Goal: Transaction & Acquisition: Purchase product/service

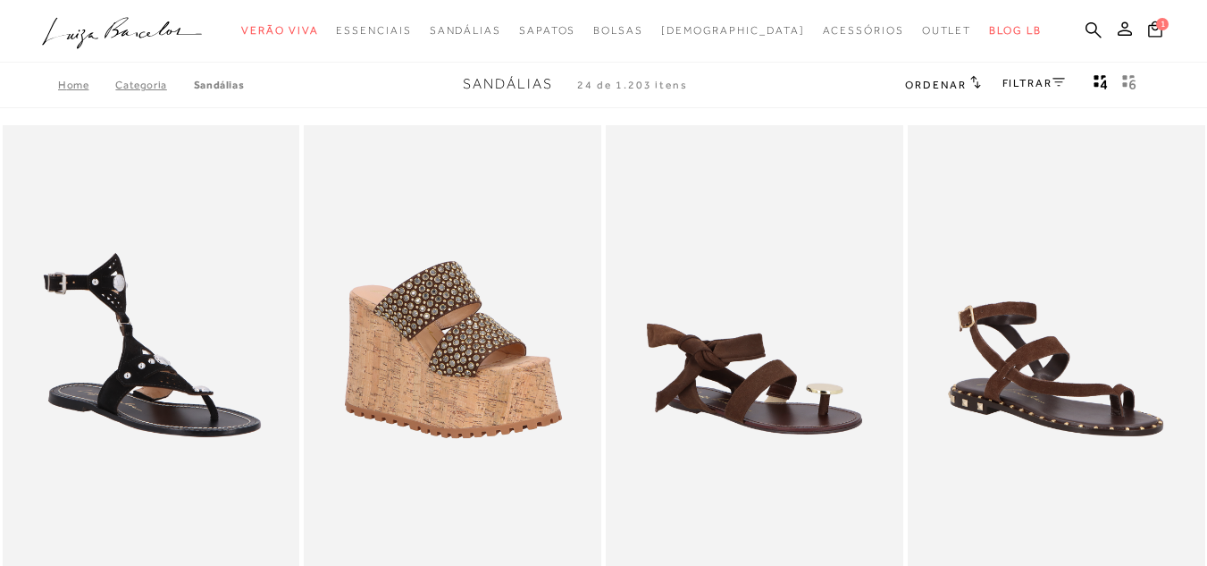
click at [1016, 82] on link "FILTRAR" at bounding box center [1034, 83] width 63 height 13
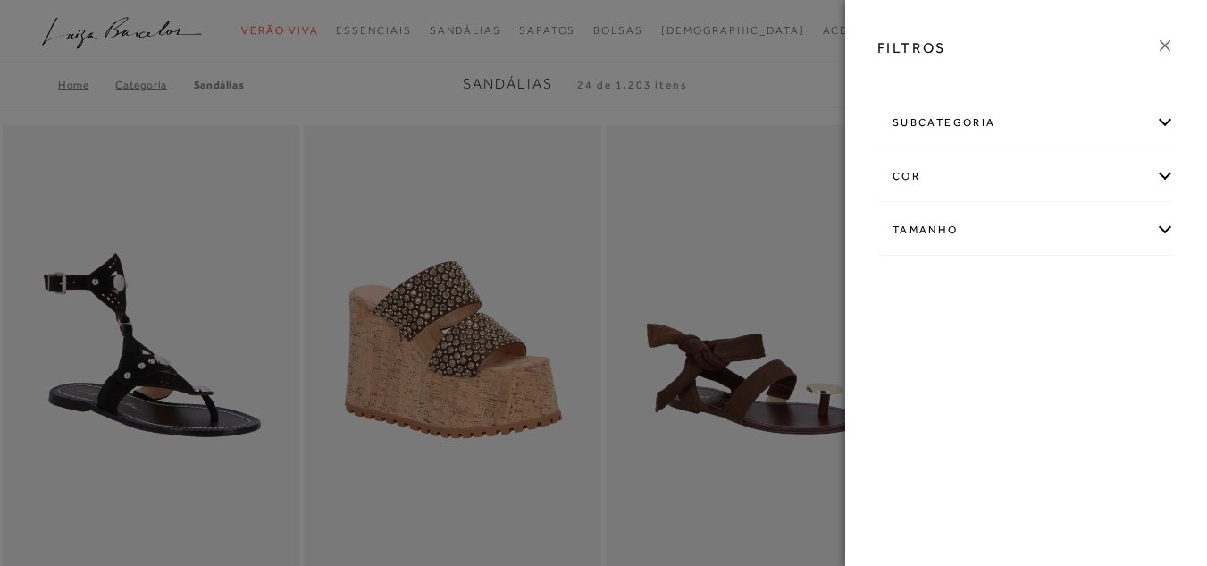
click at [964, 123] on div "subcategoria" at bounding box center [1027, 122] width 296 height 47
click at [957, 169] on span "Salto" at bounding box center [951, 170] width 26 height 13
click at [951, 167] on span "Salto" at bounding box center [951, 170] width 26 height 13
click at [341, 73] on div at bounding box center [603, 283] width 1207 height 566
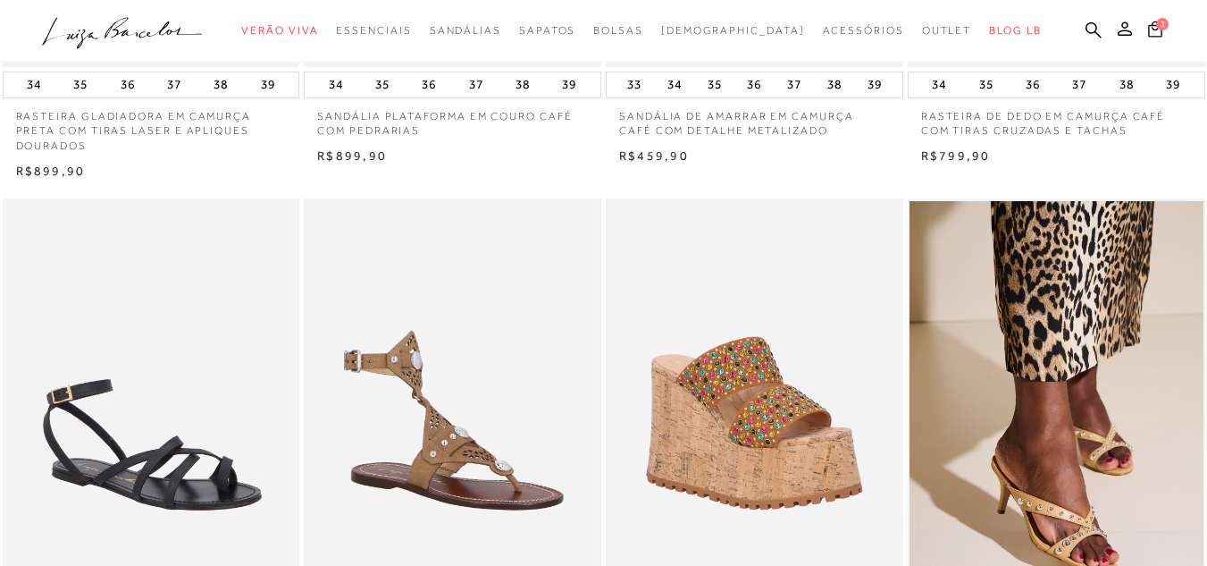
scroll to position [536, 0]
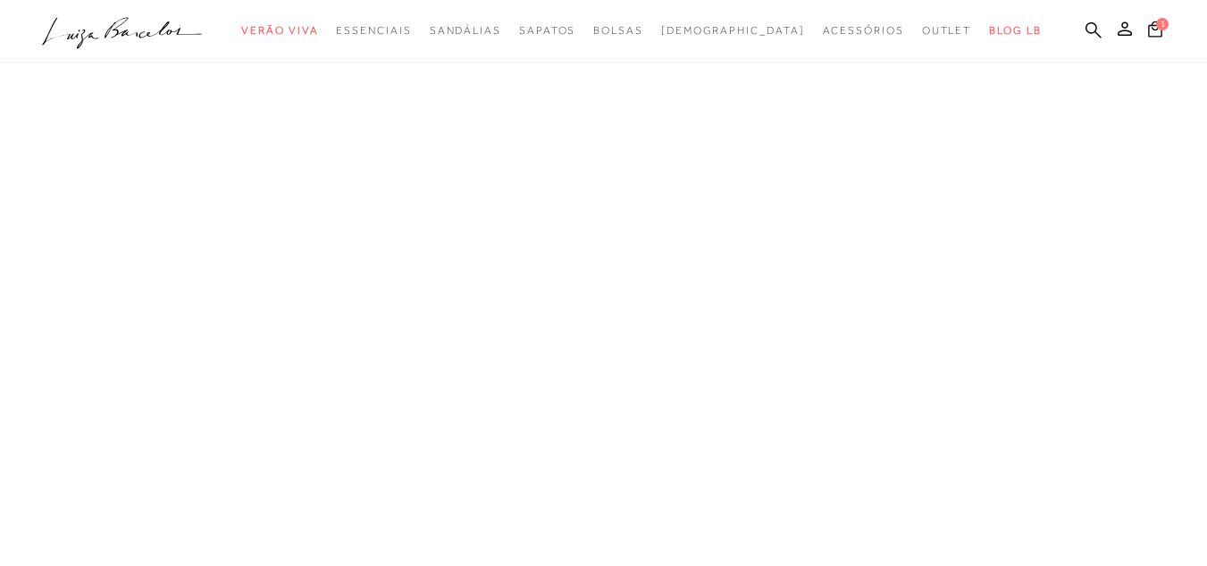
scroll to position [0, 0]
click at [1016, 34] on ul ".a{fill-rule:evenodd;} Verão Viva Em alta Favoritos das Influenciadoras Apostas…" at bounding box center [590, 30] width 1097 height 33
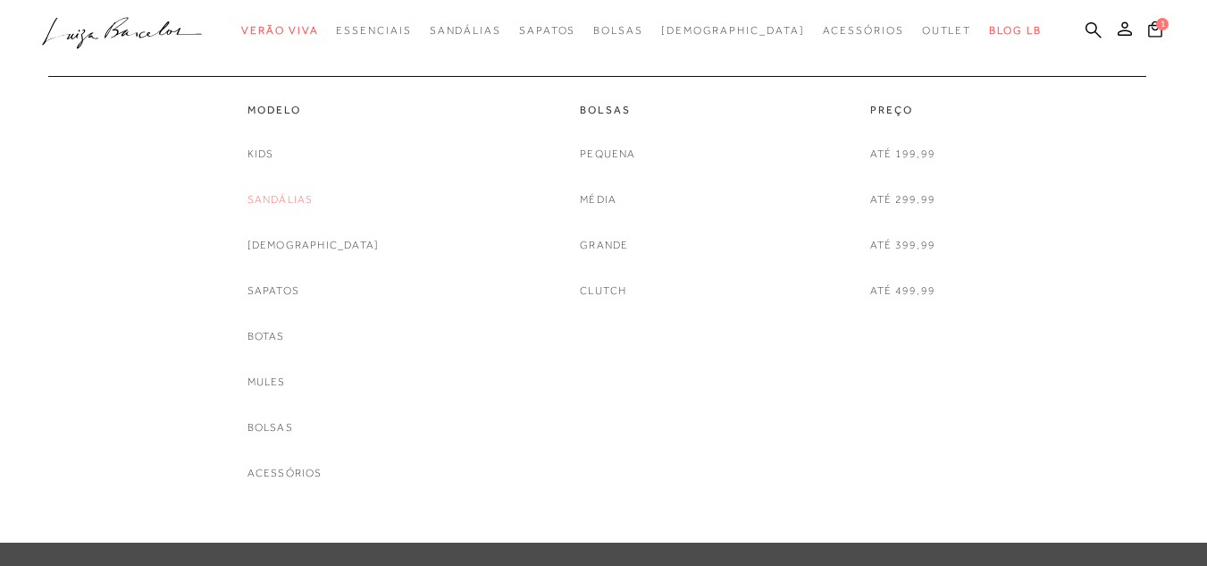
click at [313, 198] on link "Sandálias" at bounding box center [281, 199] width 66 height 19
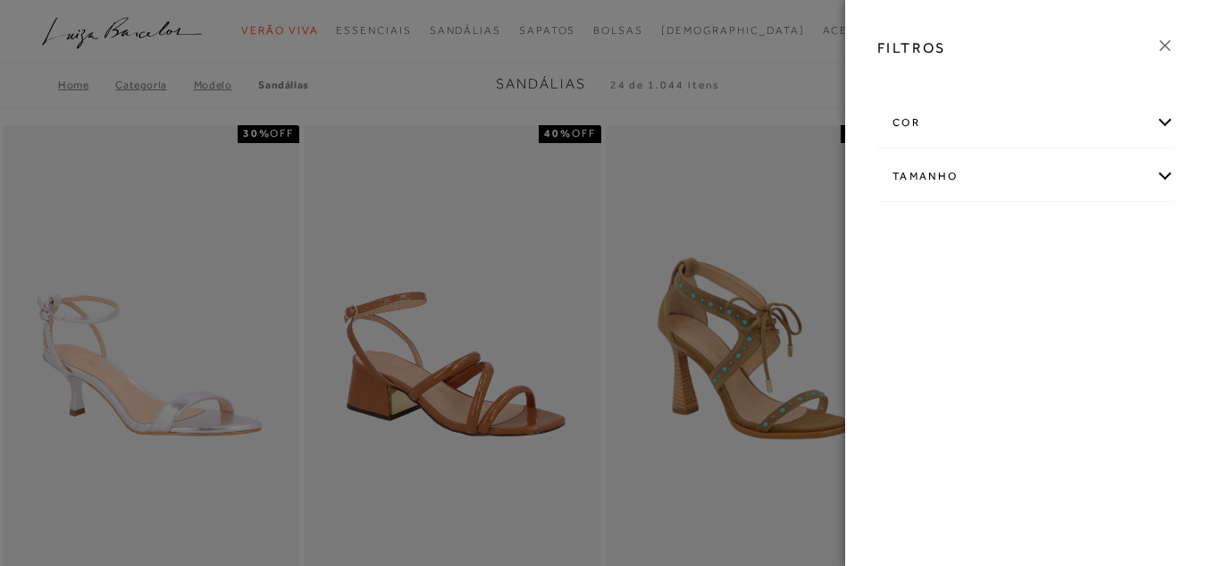
drag, startPoint x: 0, startPoint y: 0, endPoint x: 427, endPoint y: 68, distance: 432.6
click at [427, 68] on div at bounding box center [603, 283] width 1207 height 566
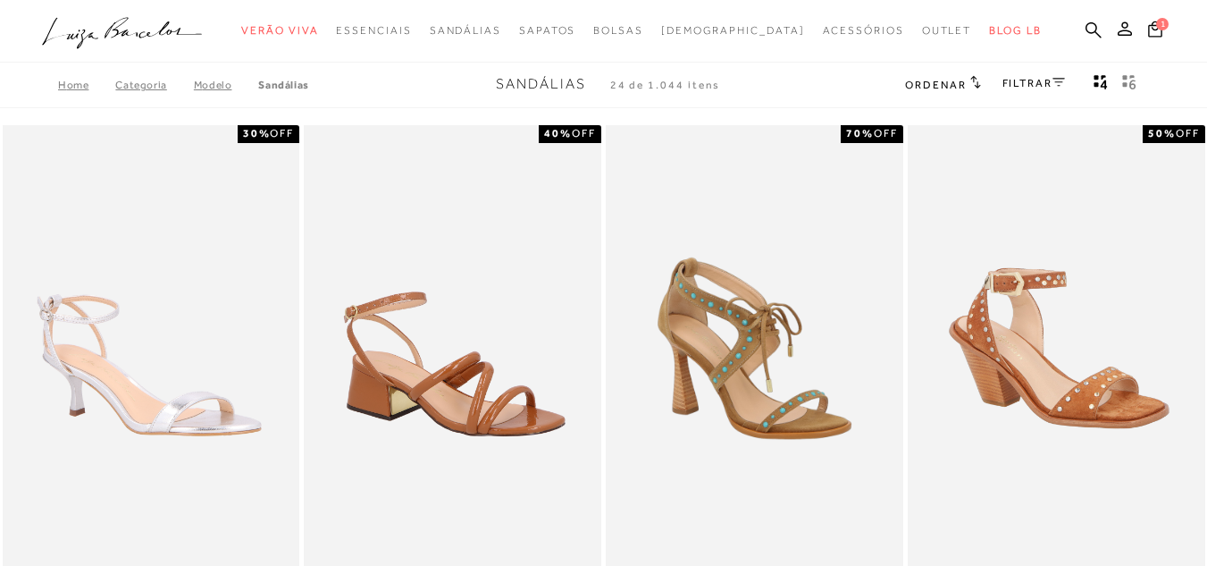
click at [1030, 80] on link "FILTRAR" at bounding box center [1034, 83] width 63 height 13
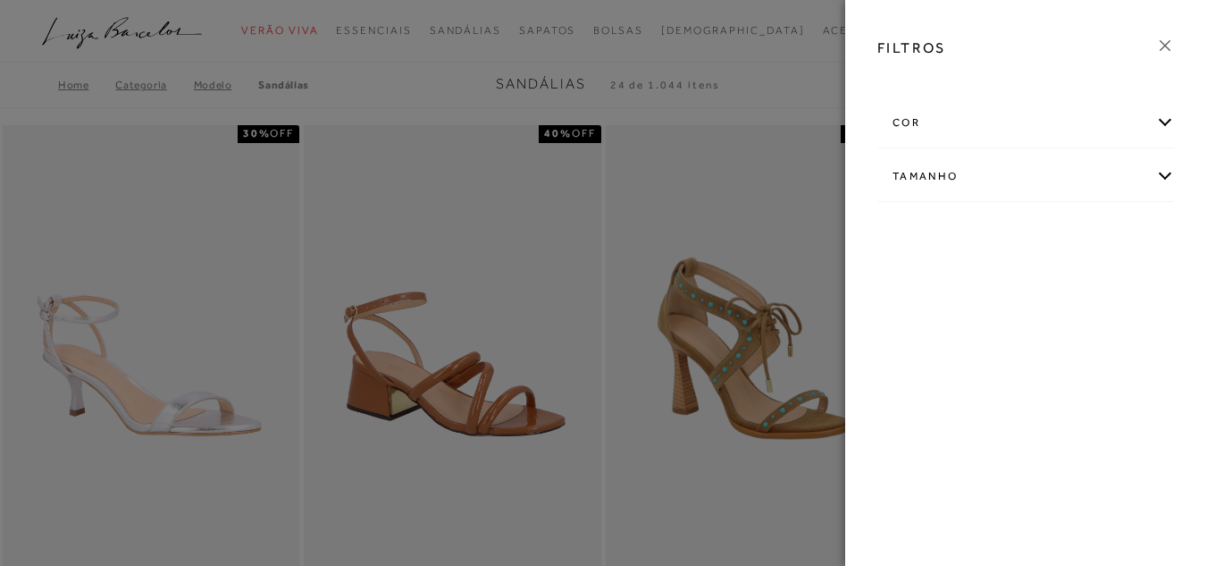
click at [998, 181] on div "Tamanho" at bounding box center [1027, 176] width 296 height 47
click at [927, 318] on span "+ Ver mais..." at bounding box center [921, 311] width 58 height 20
click at [926, 313] on link "Ver mais..." at bounding box center [926, 311] width 48 height 13
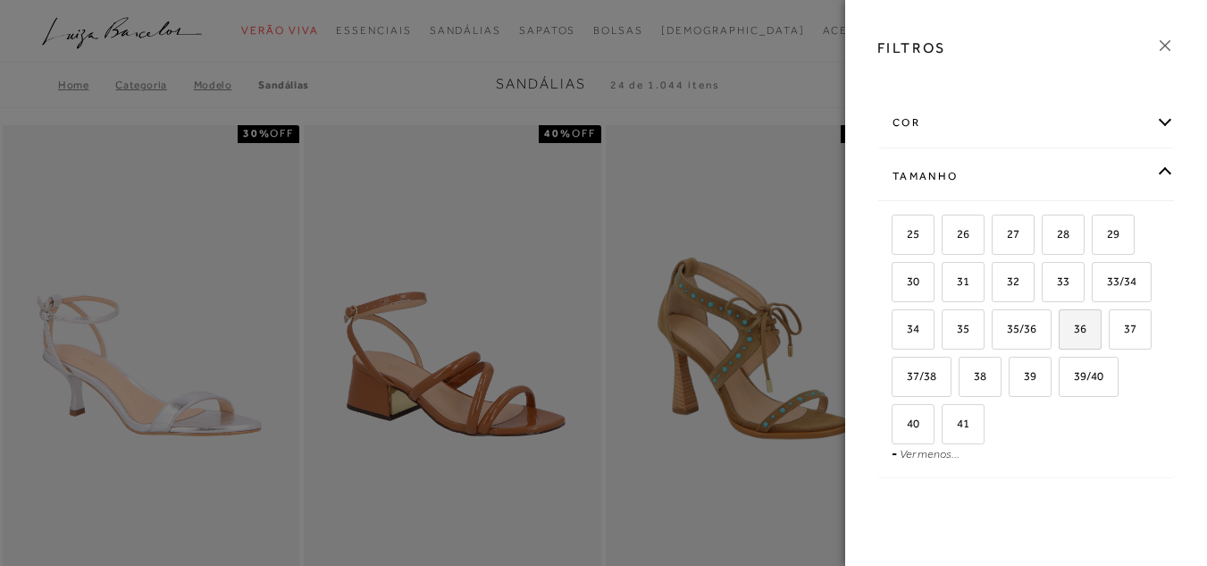
click at [1061, 335] on span "36" at bounding box center [1074, 328] width 26 height 13
click at [1056, 341] on input "36" at bounding box center [1065, 332] width 18 height 18
checkbox input "true"
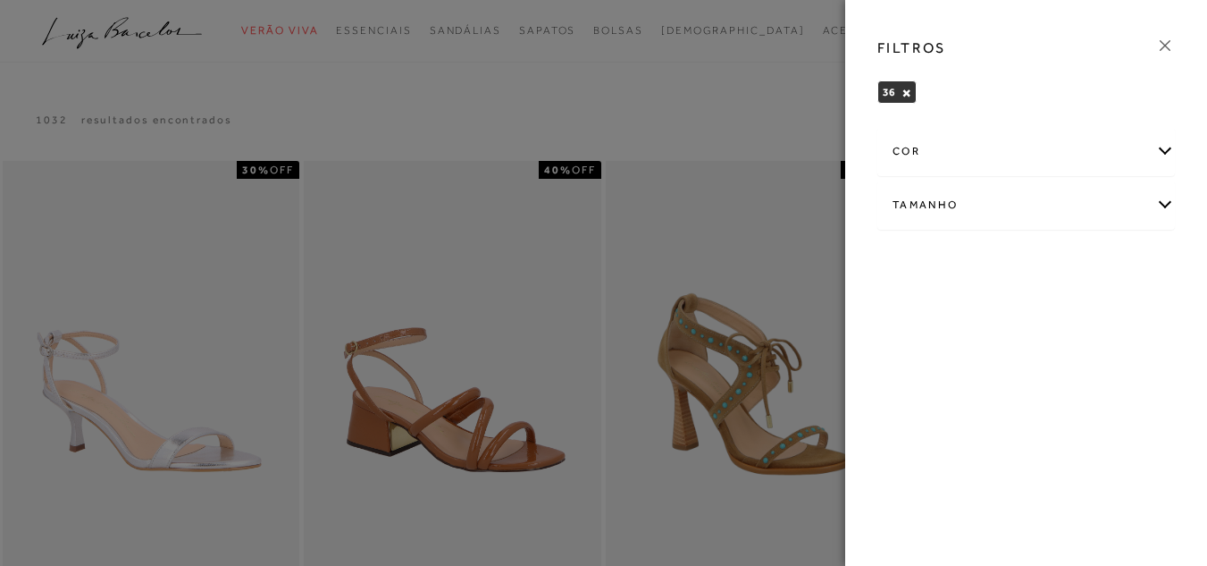
click at [518, 104] on div at bounding box center [603, 283] width 1207 height 566
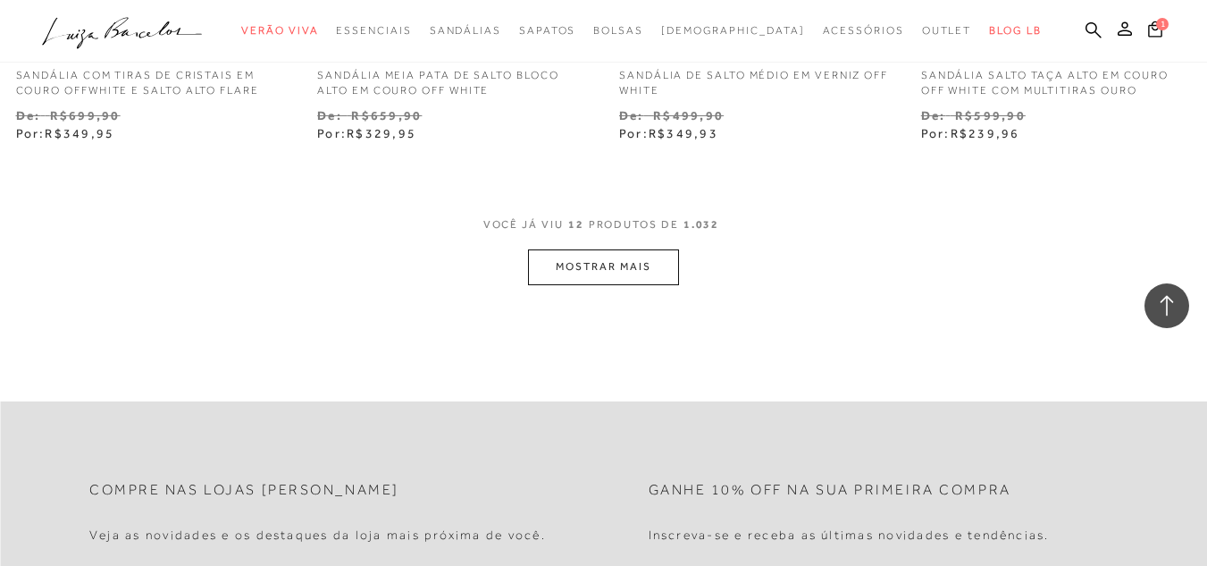
scroll to position [1877, 0]
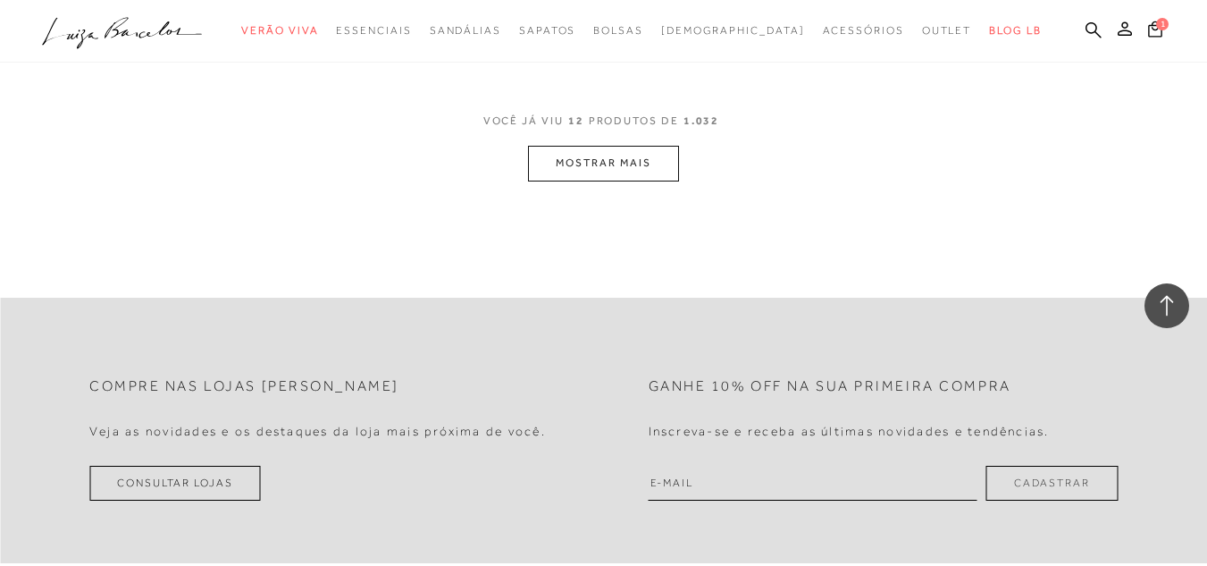
click at [625, 156] on button "MOSTRAR MAIS" at bounding box center [603, 163] width 150 height 35
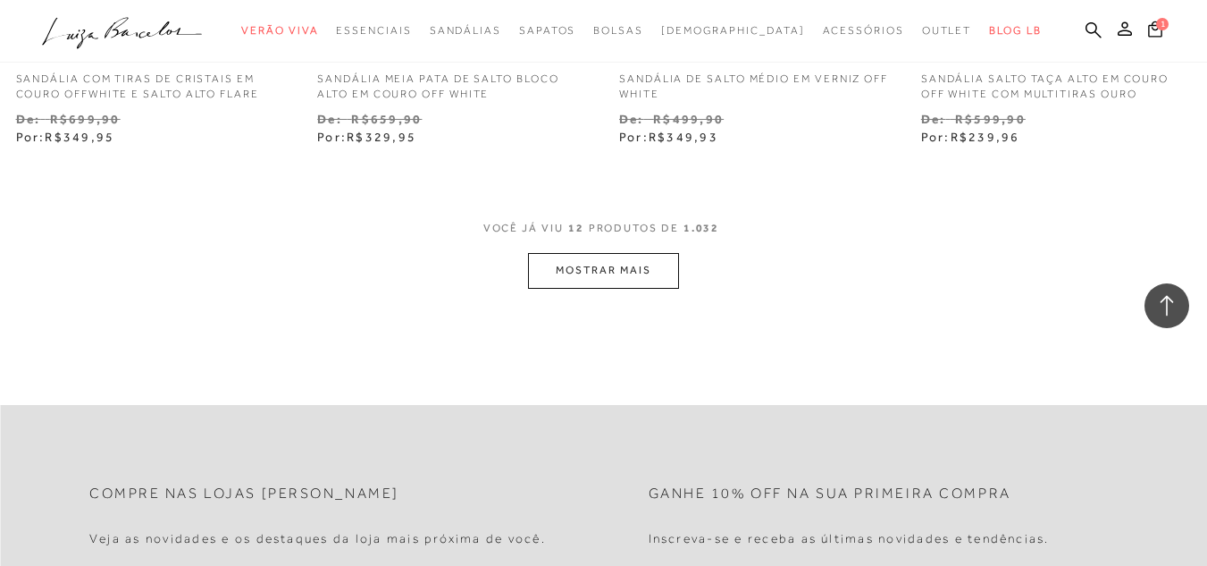
scroll to position [1788, 0]
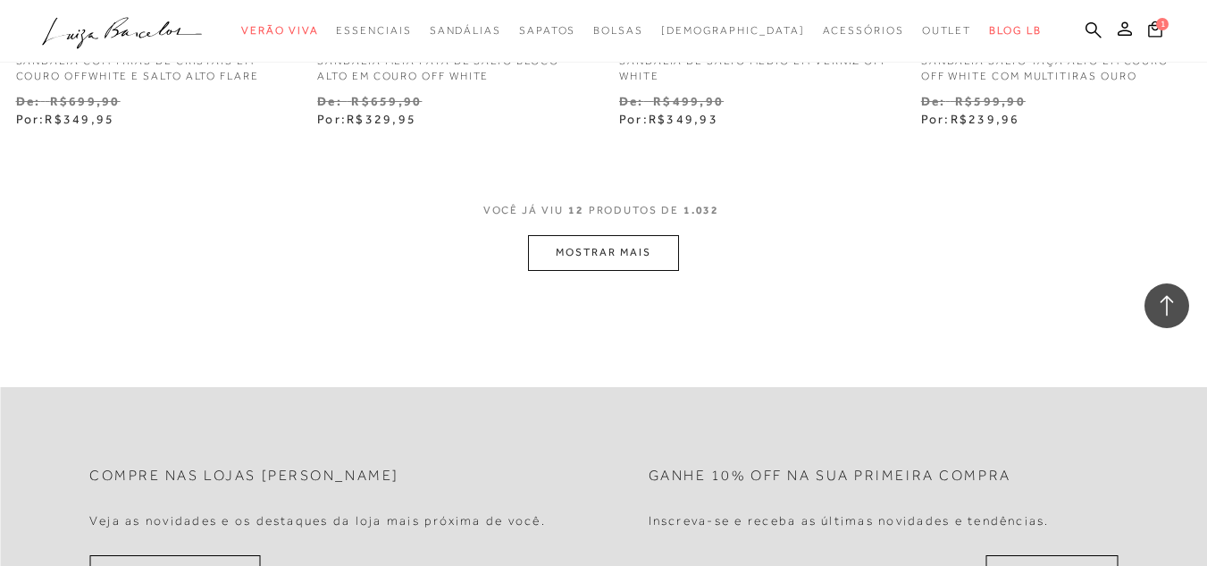
click at [584, 237] on button "MOSTRAR MAIS" at bounding box center [603, 252] width 150 height 35
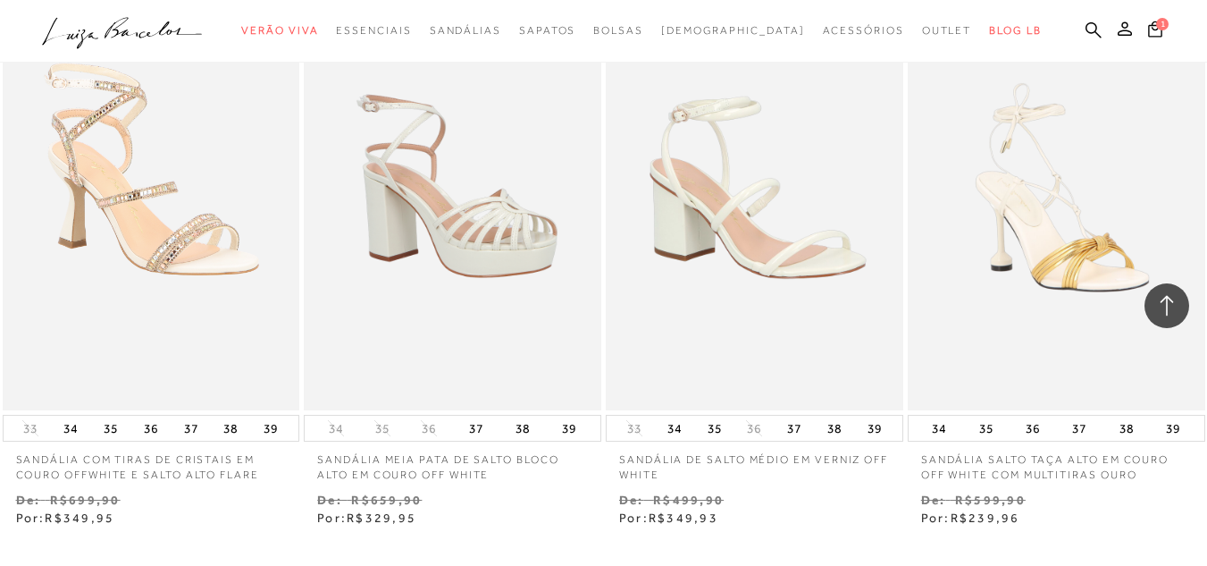
scroll to position [1341, 0]
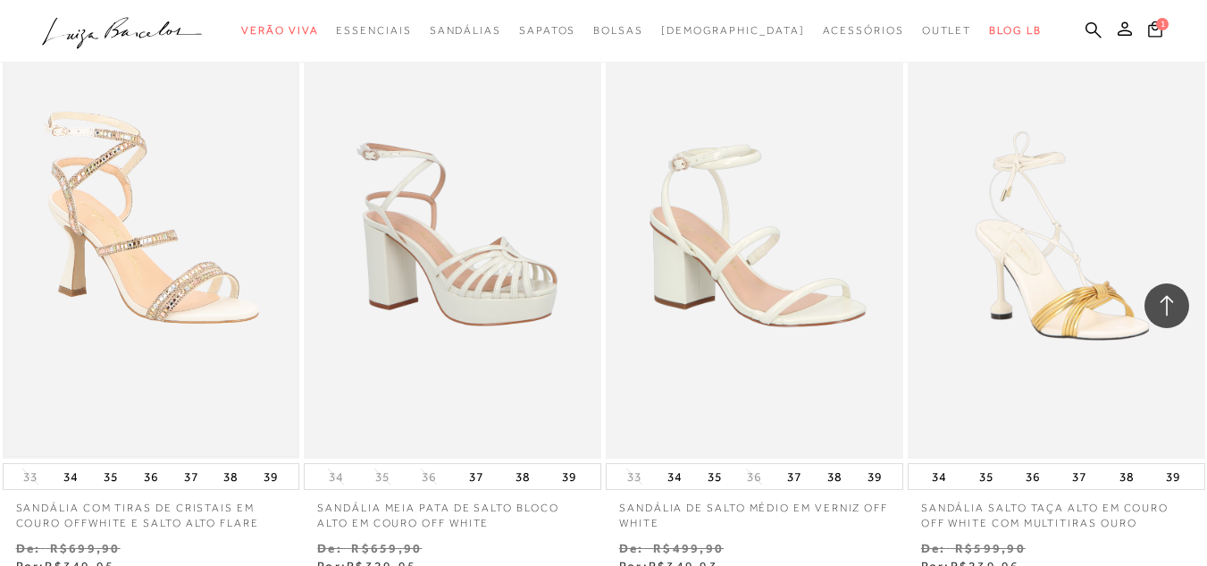
click at [109, 257] on img at bounding box center [151, 235] width 294 height 441
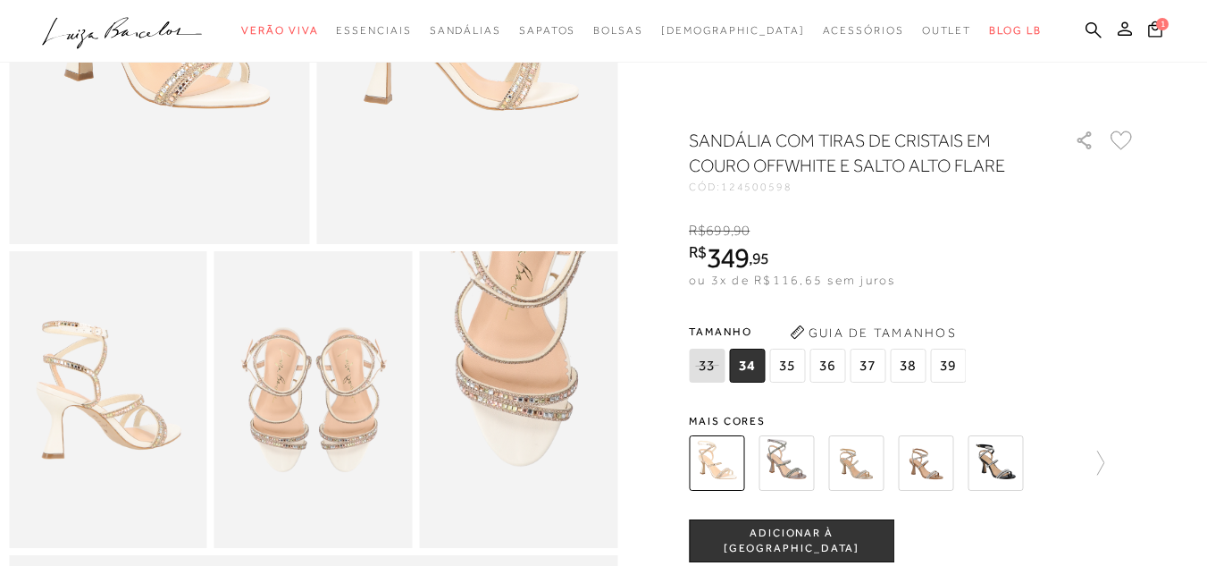
scroll to position [447, 0]
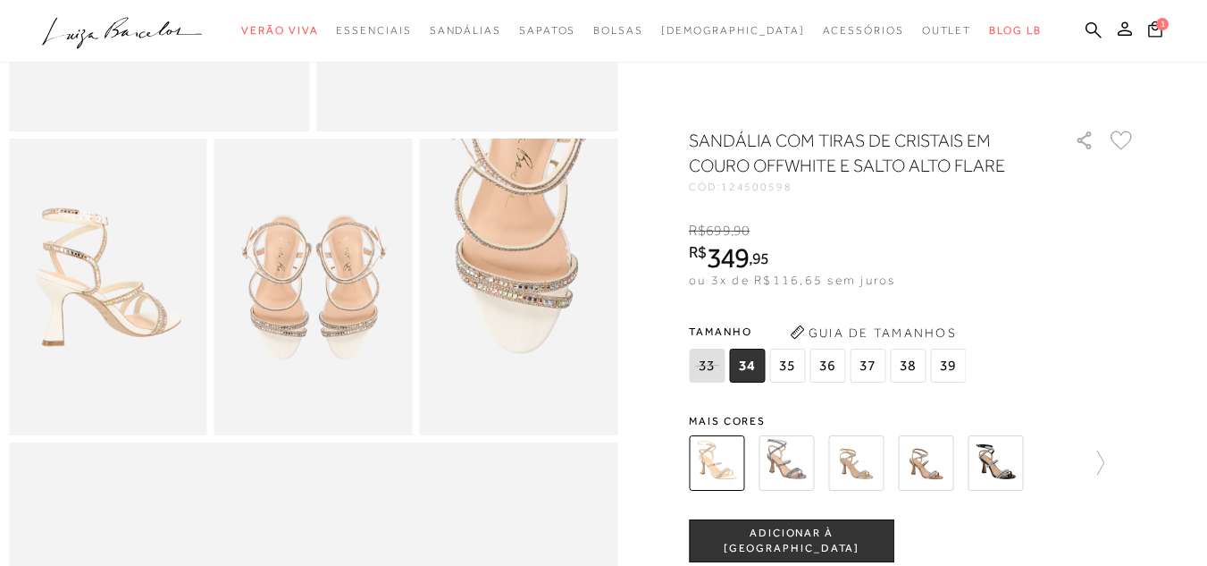
click at [795, 468] on img at bounding box center [786, 462] width 55 height 55
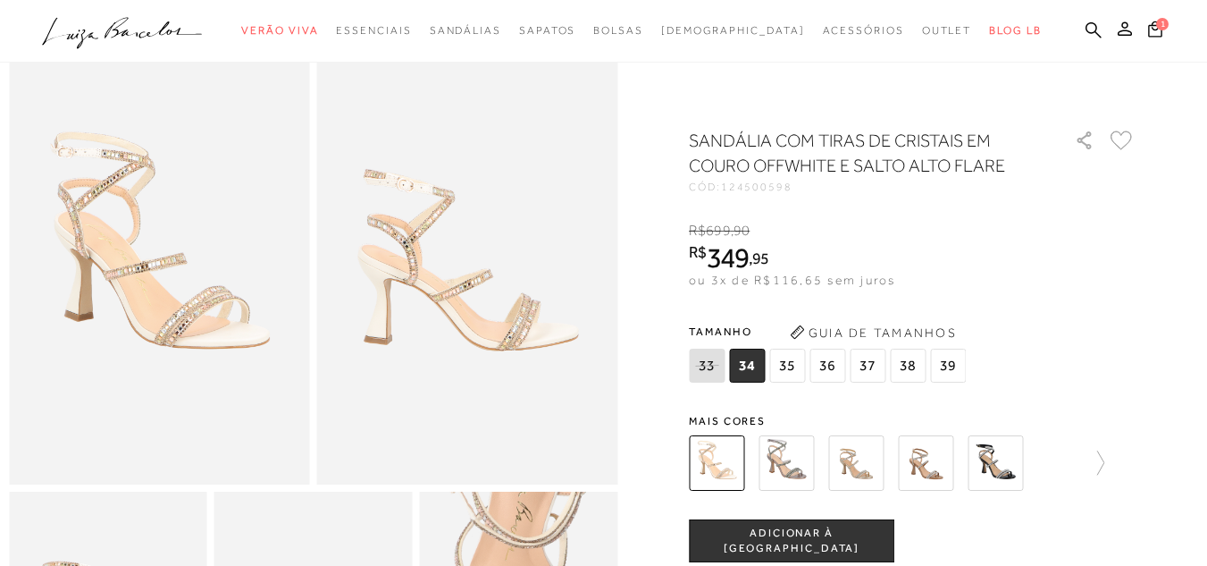
scroll to position [179, 0]
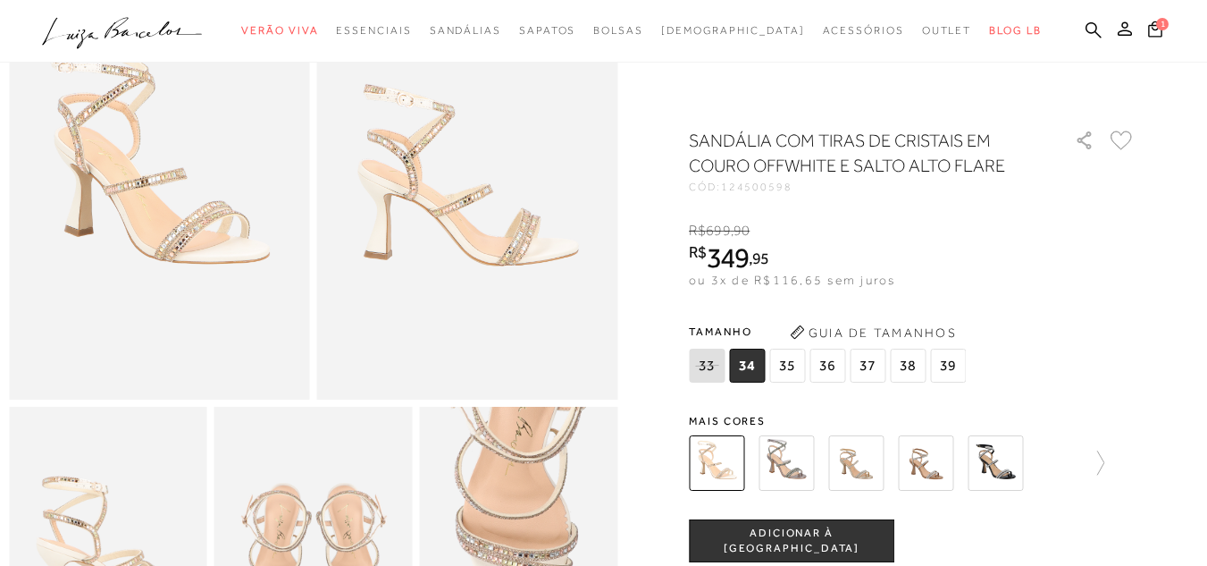
click at [783, 466] on img at bounding box center [786, 462] width 55 height 55
click at [916, 469] on img at bounding box center [925, 462] width 55 height 55
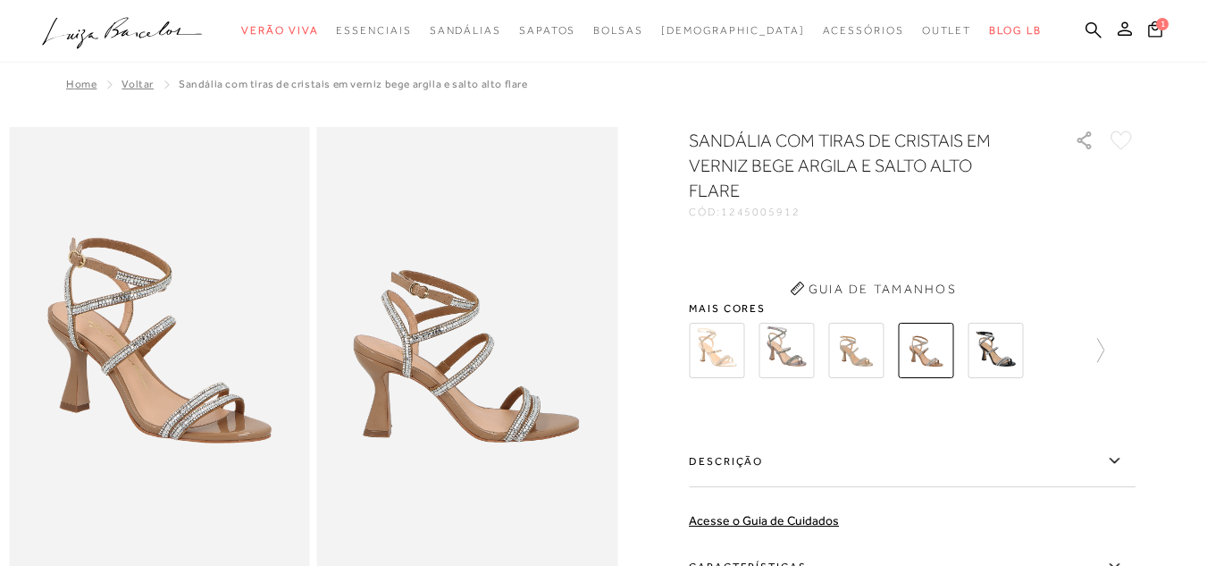
drag, startPoint x: 917, startPoint y: 468, endPoint x: 778, endPoint y: 418, distance: 147.3
click at [837, 434] on div "SANDÁLIA COM TIRAS DE CRISTAIS EM VERNIZ BEGE ARGILA E SALTO ALTO FLARE CÓD: 12…" at bounding box center [912, 446] width 447 height 637
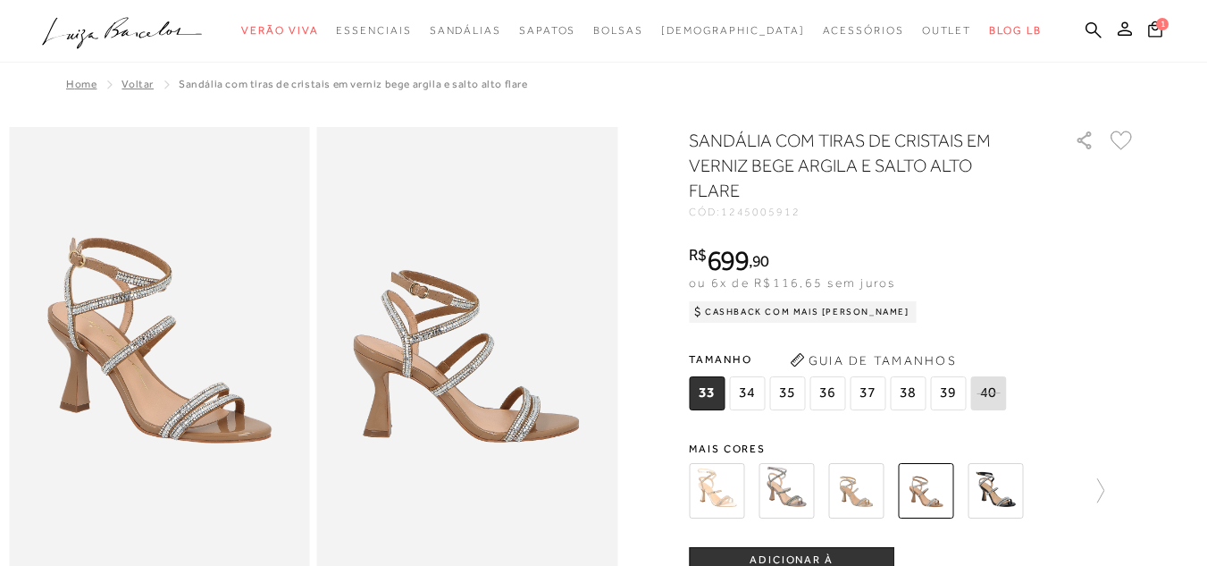
click at [851, 494] on img at bounding box center [856, 490] width 55 height 55
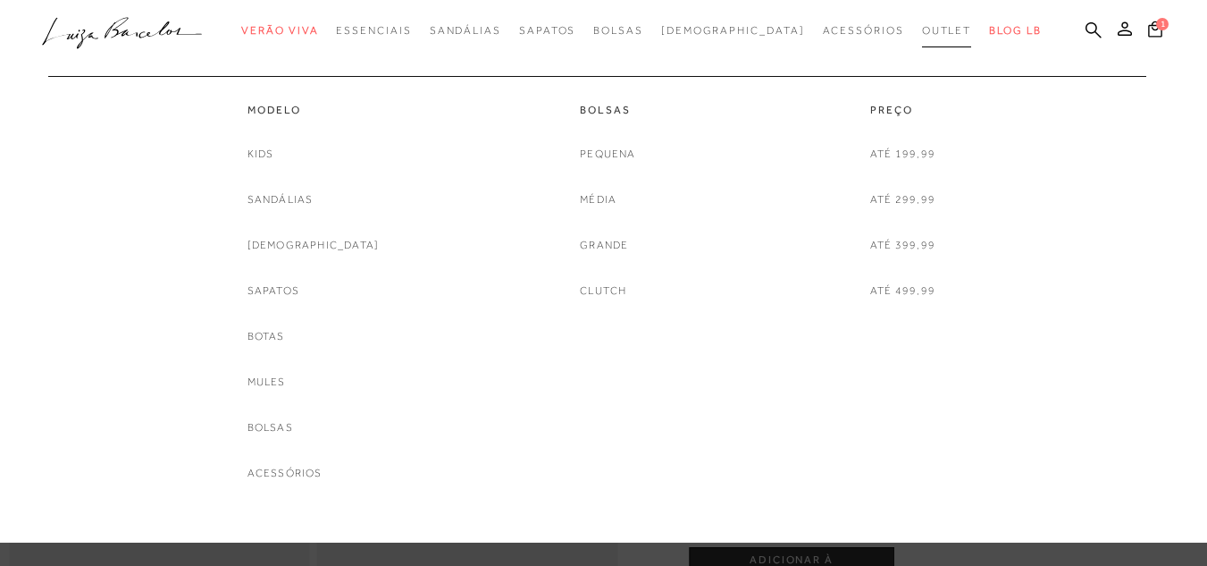
click at [922, 28] on span "Outlet" at bounding box center [947, 30] width 50 height 13
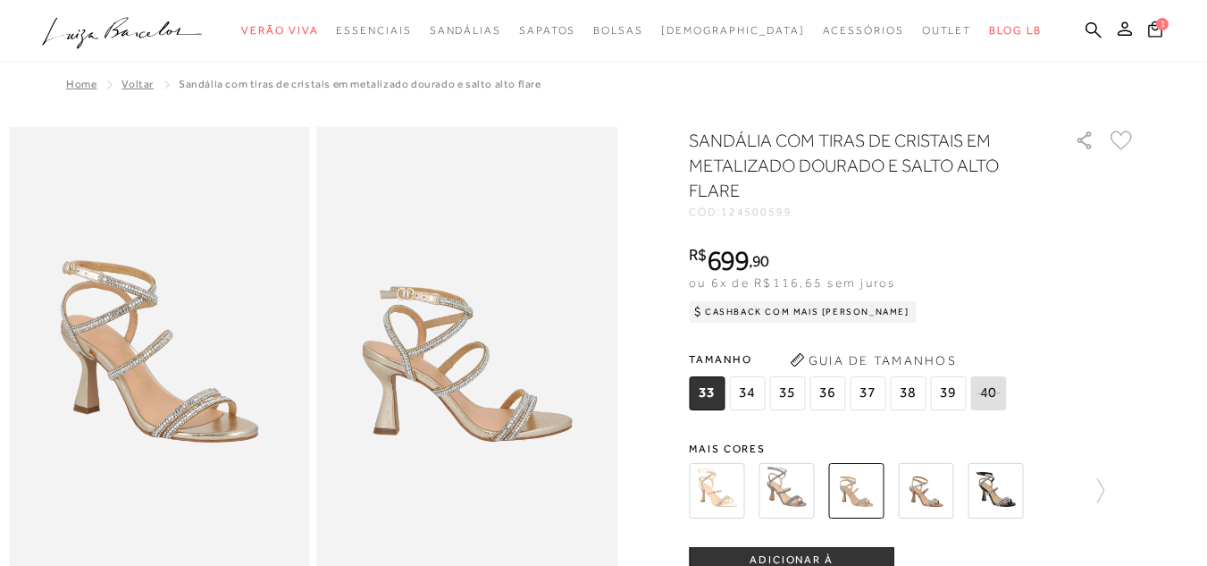
click at [539, 48] on nav ".a{fill-rule:evenodd;} Verão Viva Em alta Favoritos das Influenciadoras Apostas…" at bounding box center [590, 32] width 1163 height 38
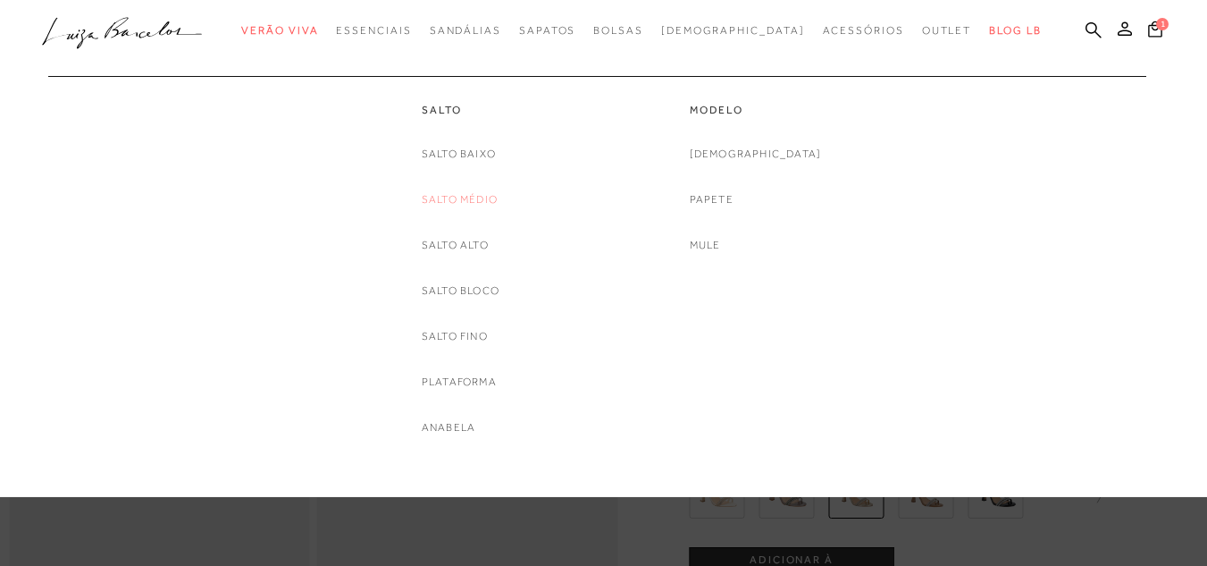
click at [469, 202] on link "Salto Médio" at bounding box center [460, 199] width 76 height 19
click at [427, 199] on link "Salto Médio" at bounding box center [460, 199] width 76 height 19
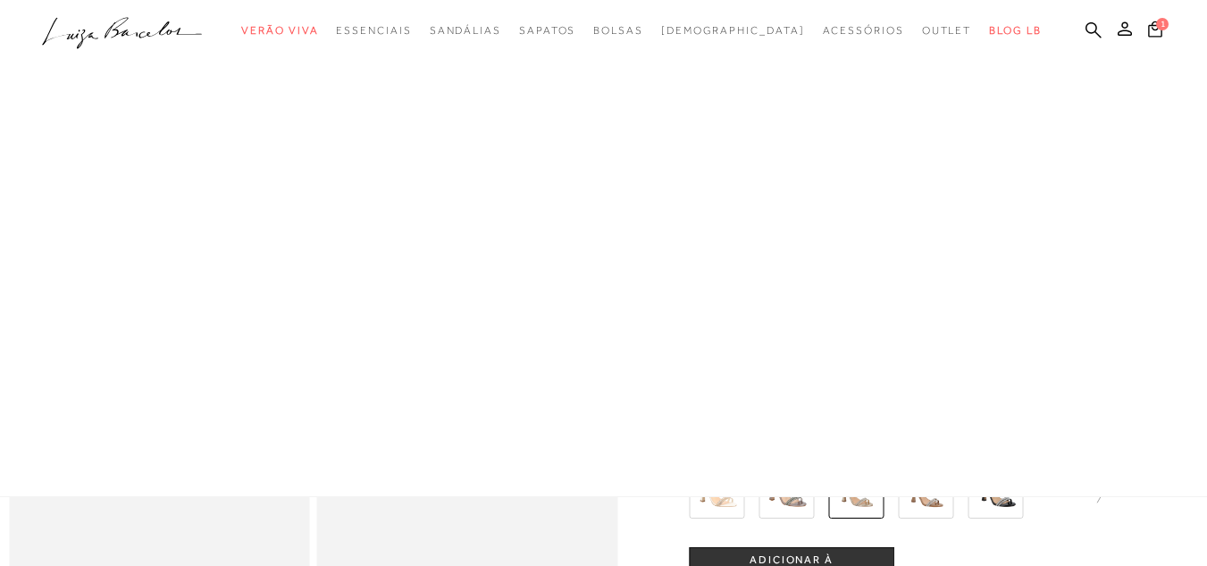
click at [426, 199] on div at bounding box center [603, 248] width 1207 height 497
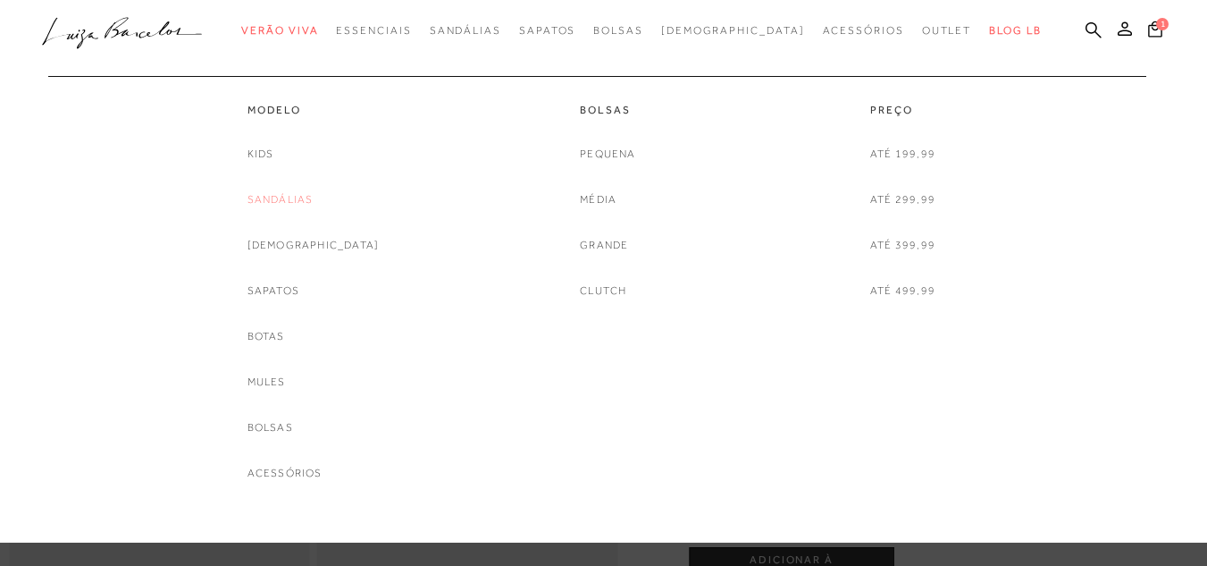
click at [307, 196] on link "Sandálias" at bounding box center [281, 199] width 66 height 19
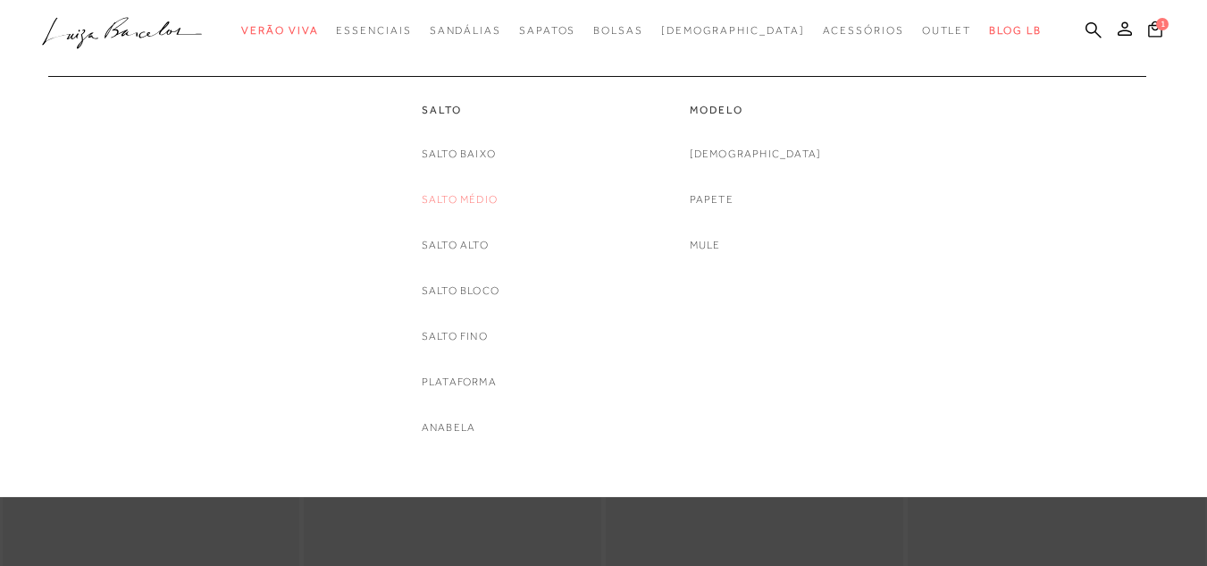
click at [447, 200] on link "Salto Médio" at bounding box center [460, 199] width 76 height 19
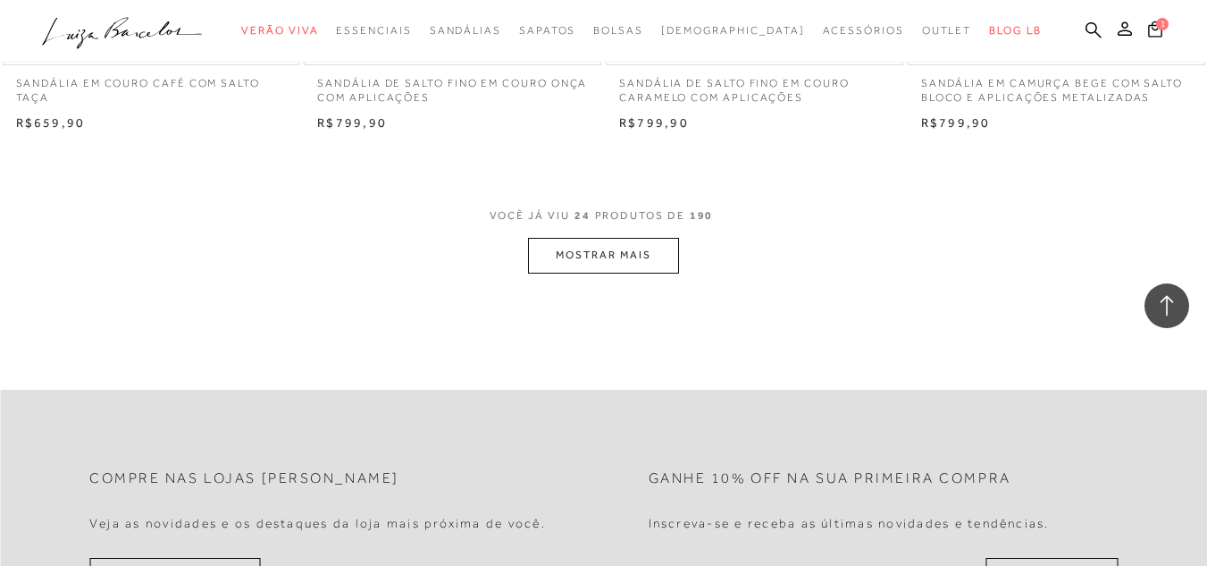
scroll to position [3396, 0]
click at [641, 252] on button "MOSTRAR MAIS" at bounding box center [603, 253] width 150 height 35
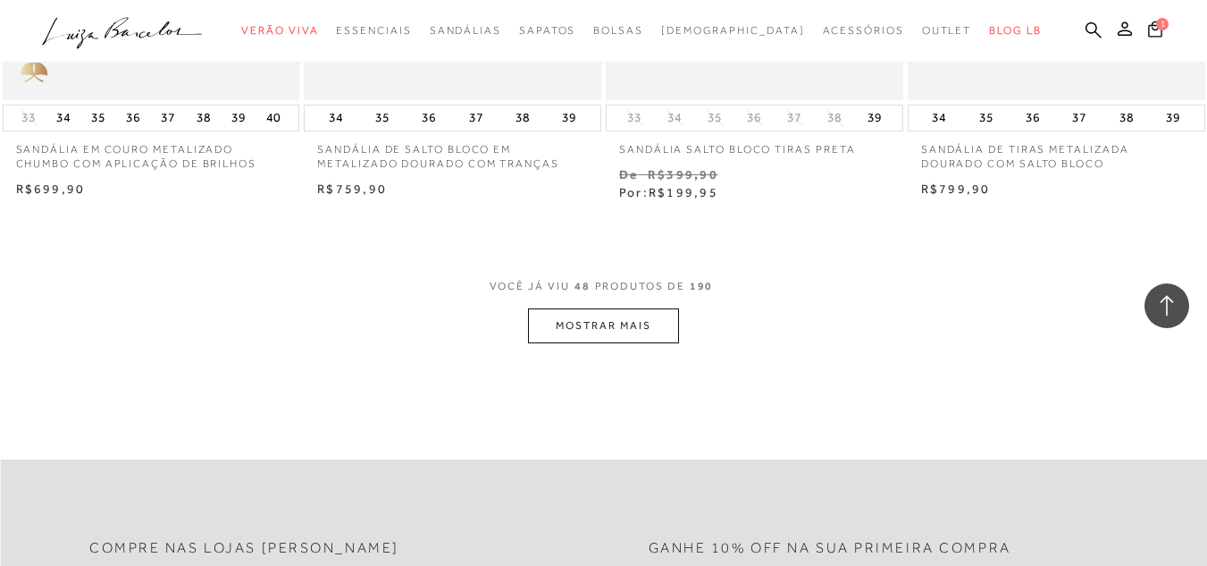
scroll to position [6793, 0]
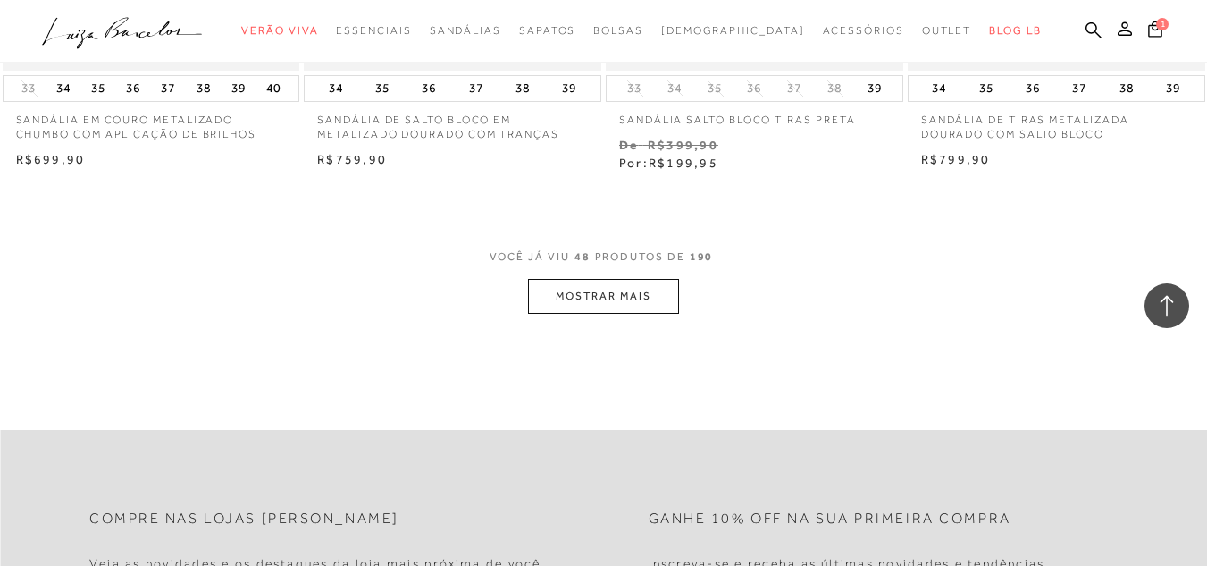
click at [604, 283] on button "MOSTRAR MAIS" at bounding box center [603, 296] width 150 height 35
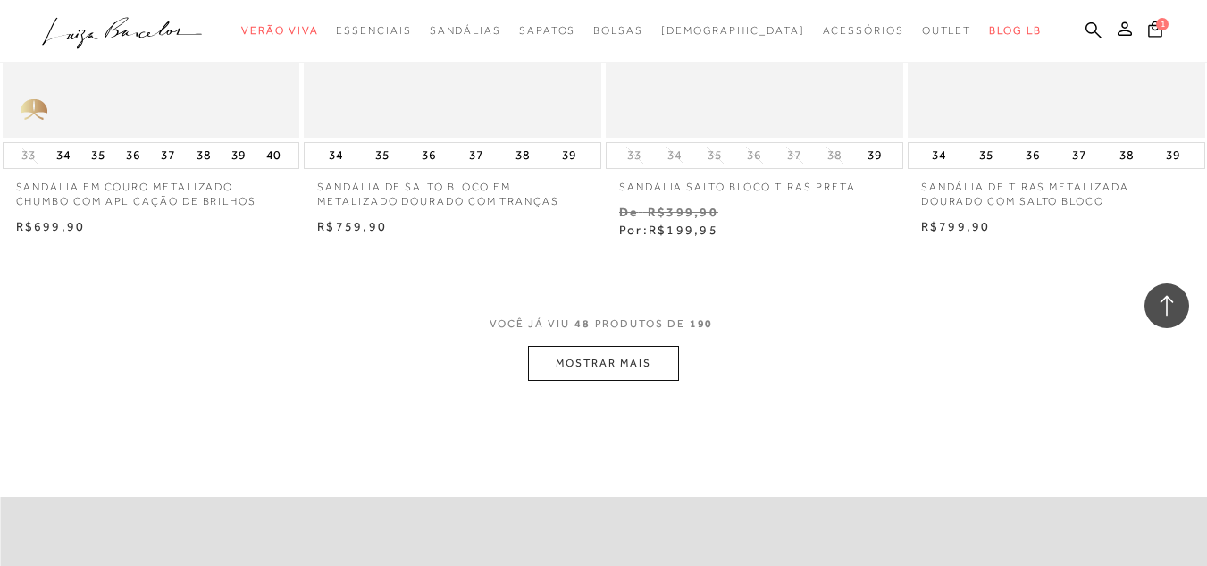
scroll to position [6703, 0]
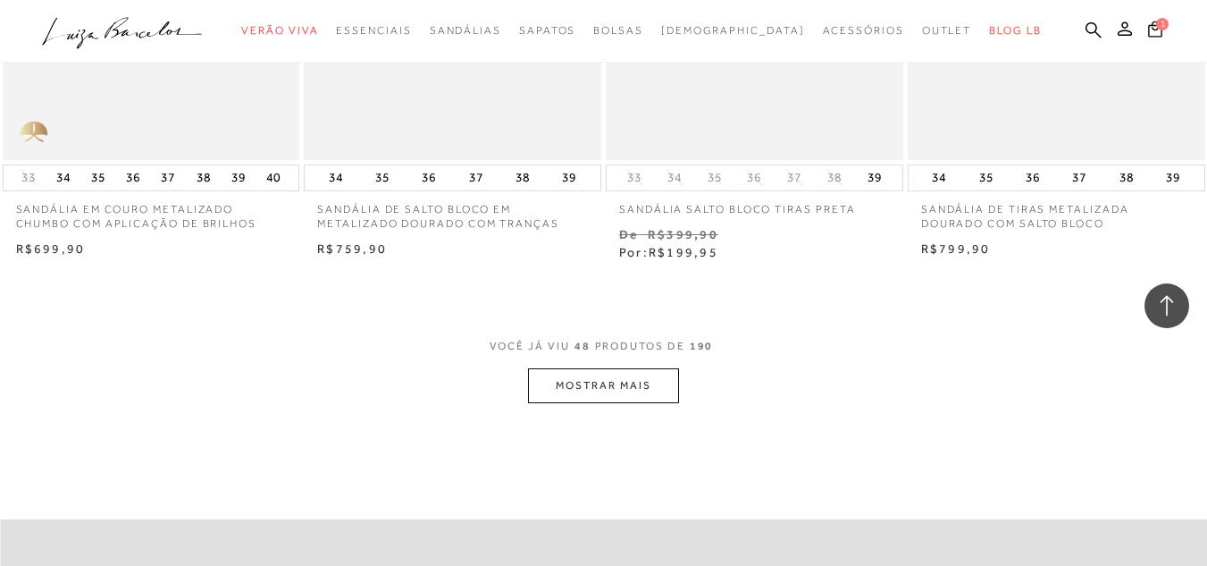
click at [561, 384] on button "MOSTRAR MAIS" at bounding box center [603, 385] width 150 height 35
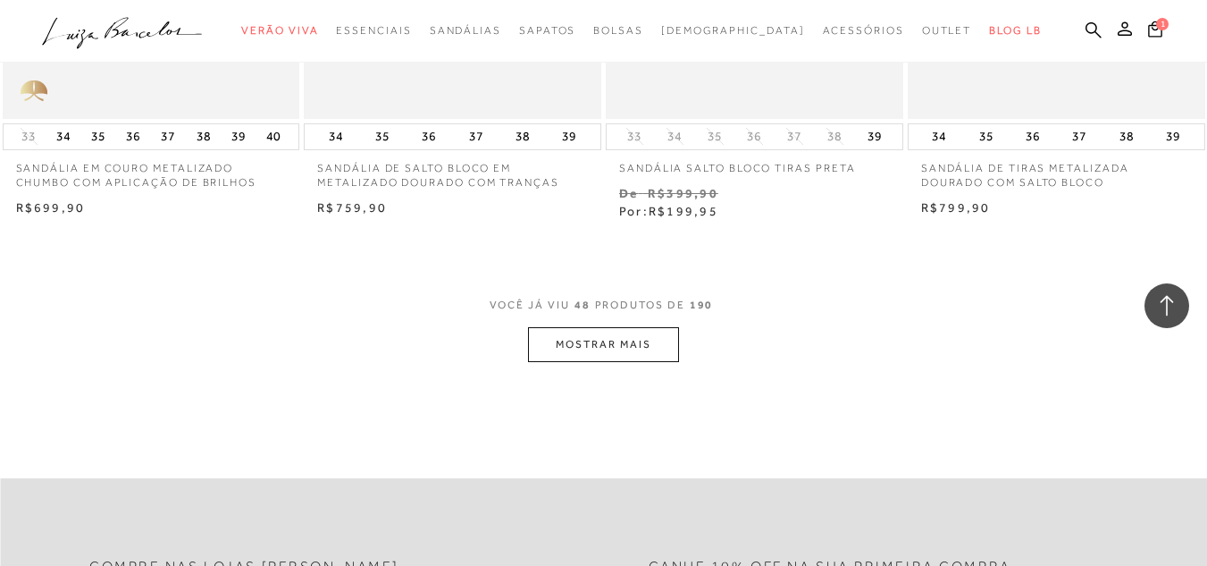
scroll to position [6971, 0]
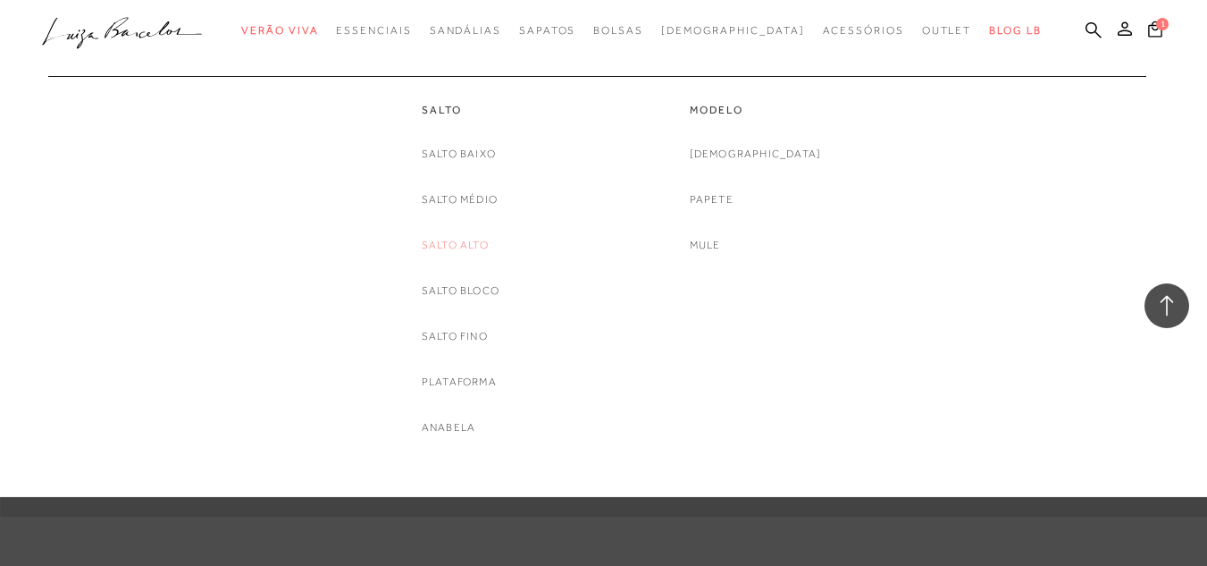
click at [474, 243] on link "Salto Alto" at bounding box center [455, 245] width 67 height 19
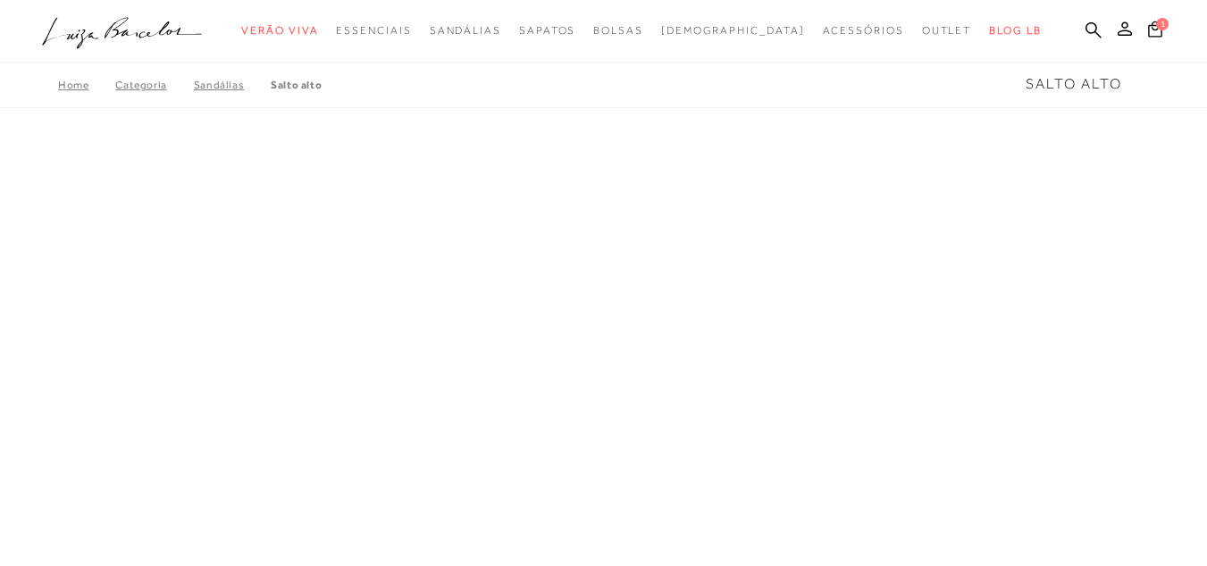
click at [285, 85] on link "Salto Alto" at bounding box center [296, 85] width 51 height 13
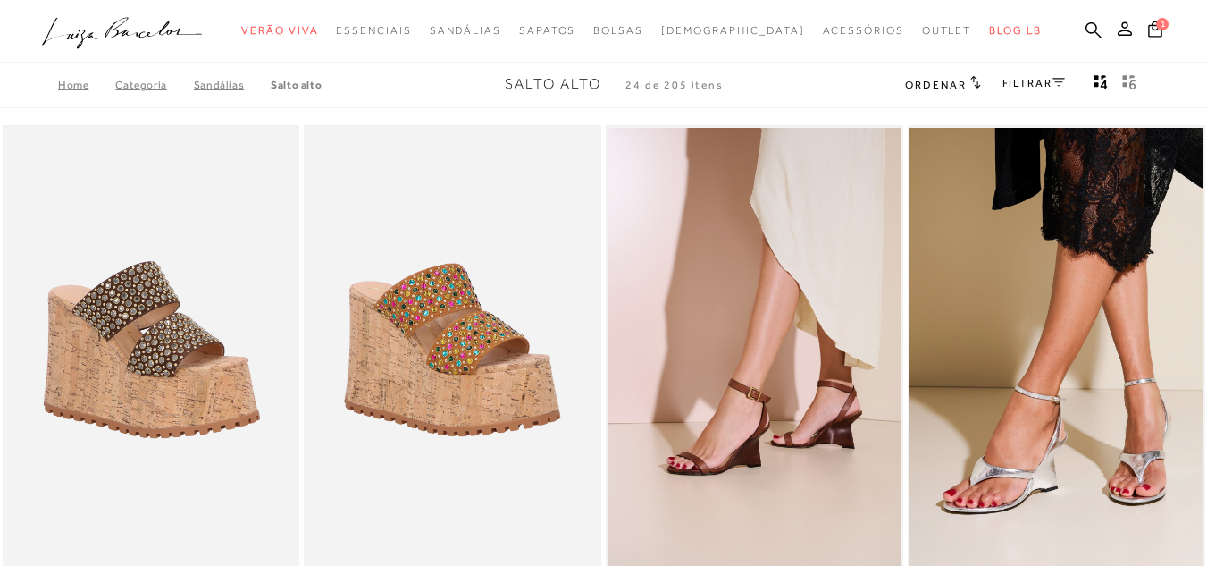
click at [785, 91] on div "Home Categoria SANDÁLIAS Salto Alto Salto Alto 24 de 205 itens Ordenar Ordenar …" at bounding box center [603, 85] width 1207 height 46
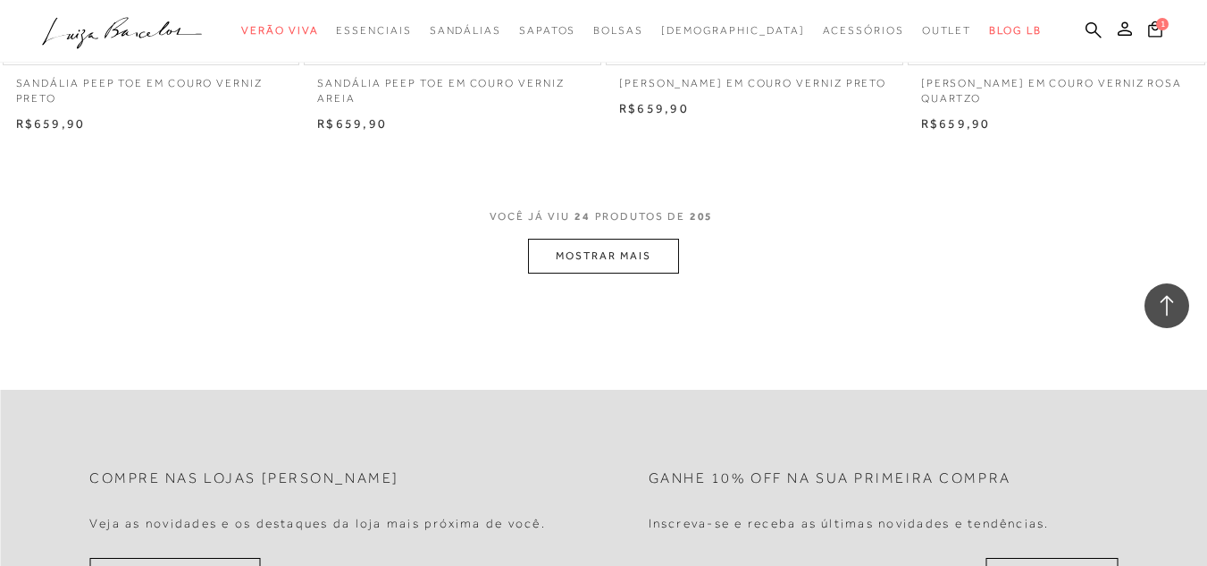
scroll to position [3396, 0]
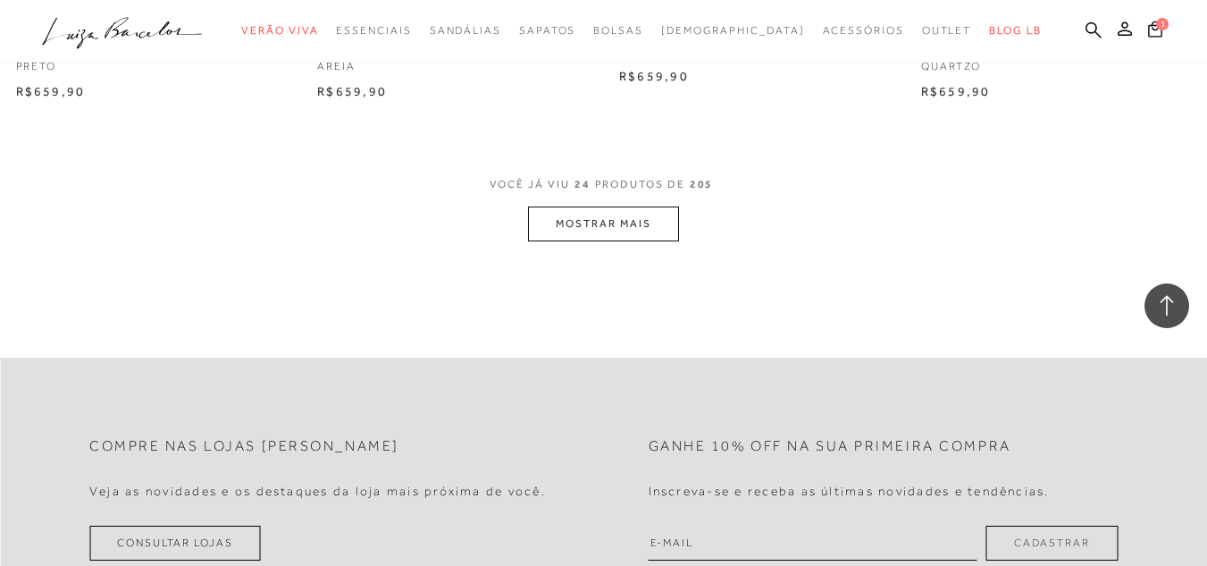
click at [608, 227] on button "MOSTRAR MAIS" at bounding box center [603, 223] width 150 height 35
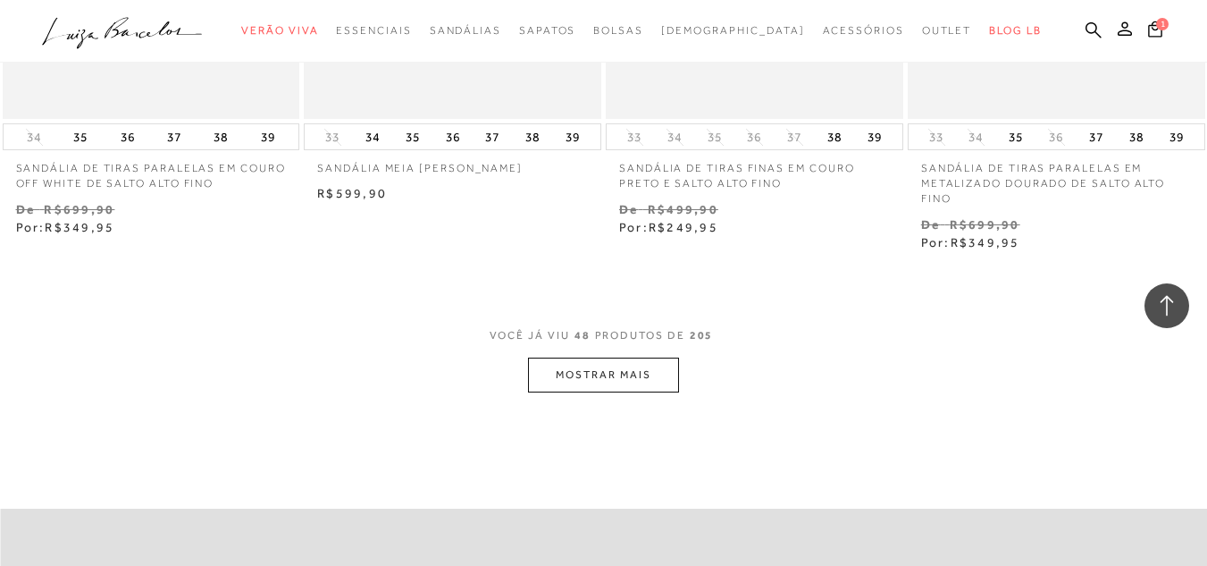
scroll to position [6703, 0]
click at [587, 372] on button "MOSTRAR MAIS" at bounding box center [603, 374] width 150 height 35
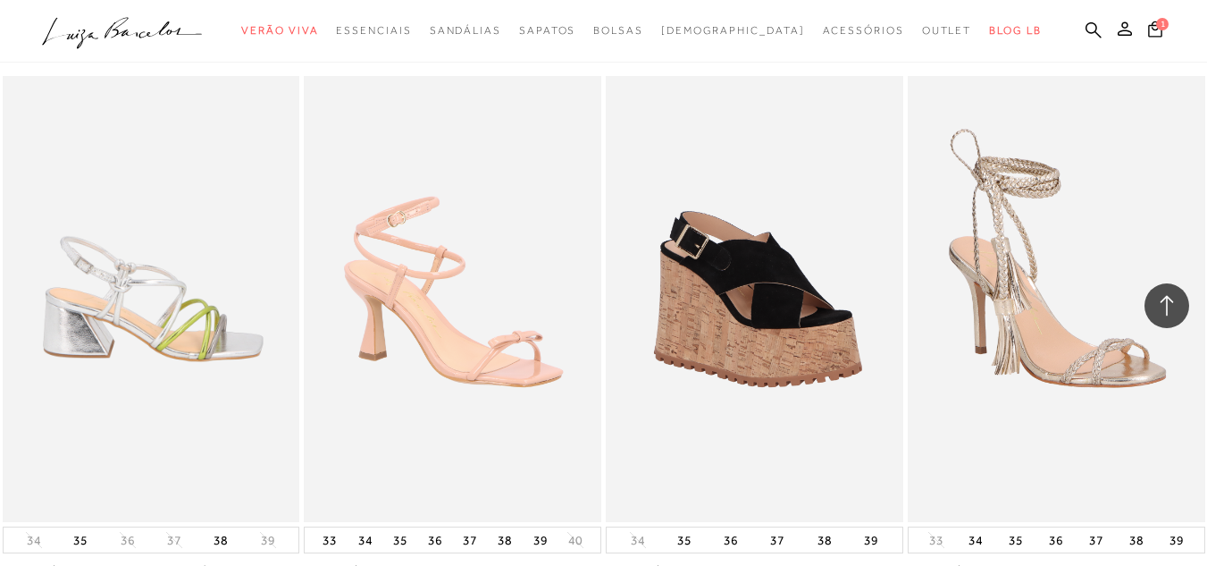
scroll to position [10100, 0]
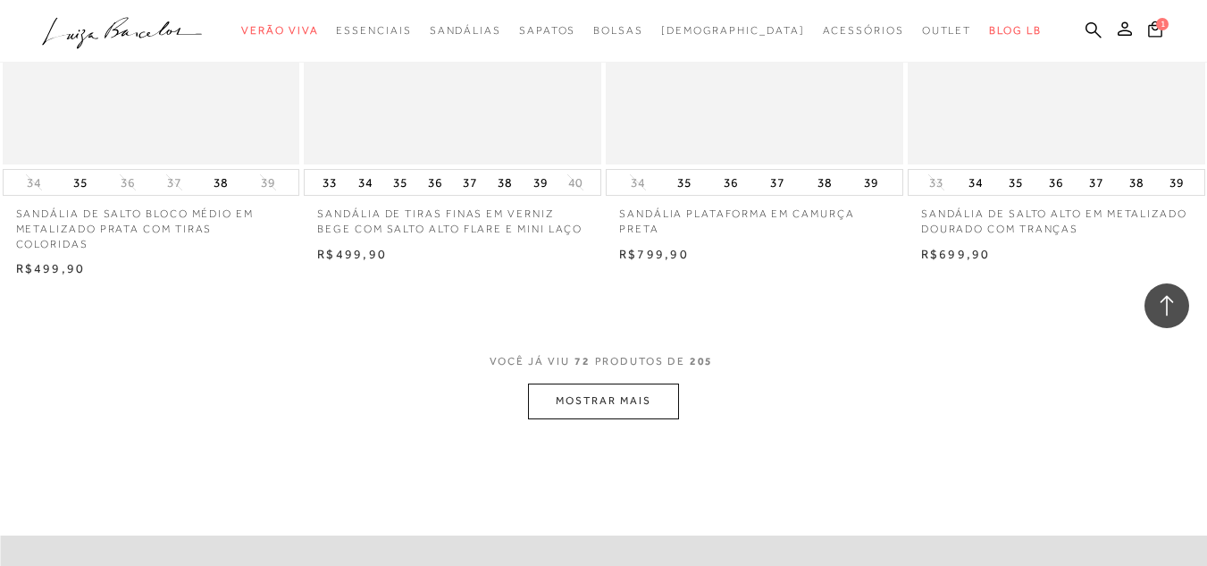
click at [565, 406] on button "MOSTRAR MAIS" at bounding box center [603, 400] width 150 height 35
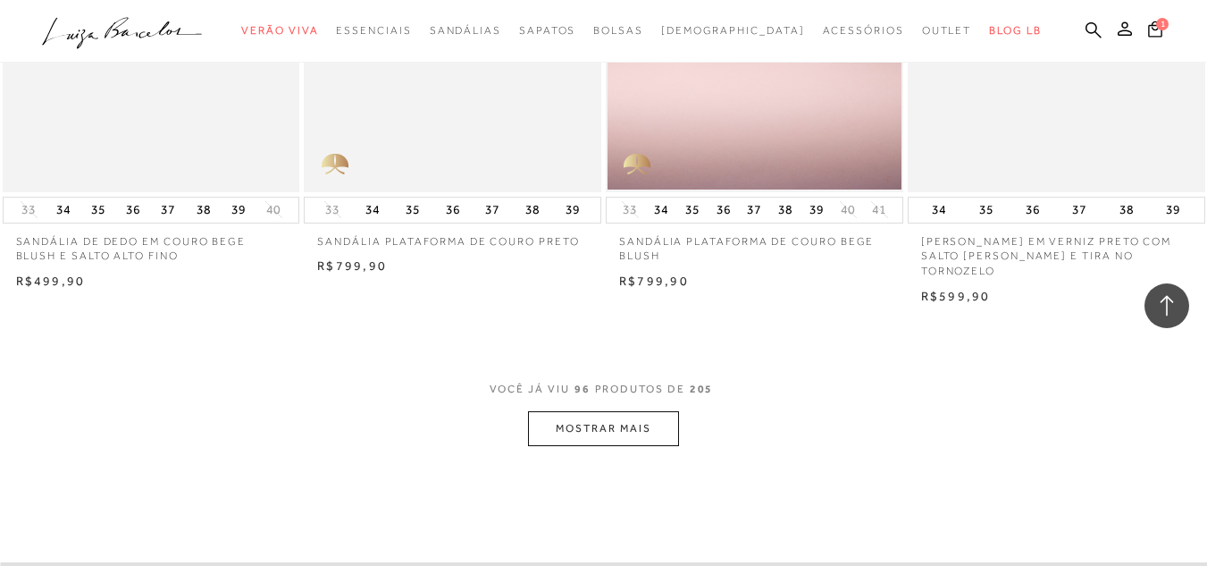
scroll to position [13675, 0]
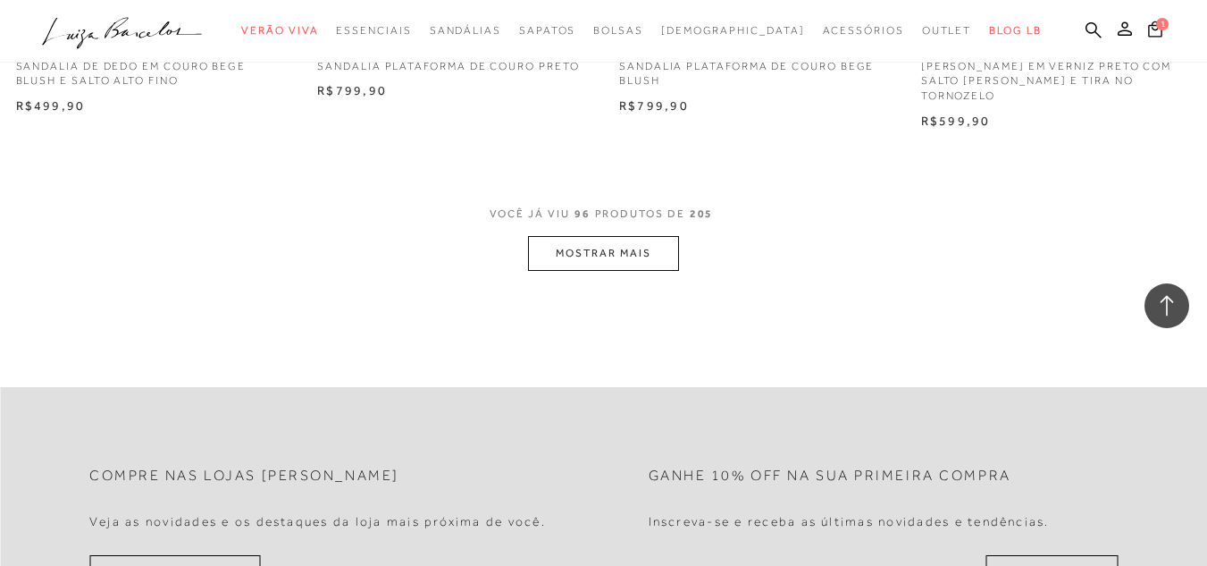
click at [628, 236] on button "MOSTRAR MAIS" at bounding box center [603, 253] width 150 height 35
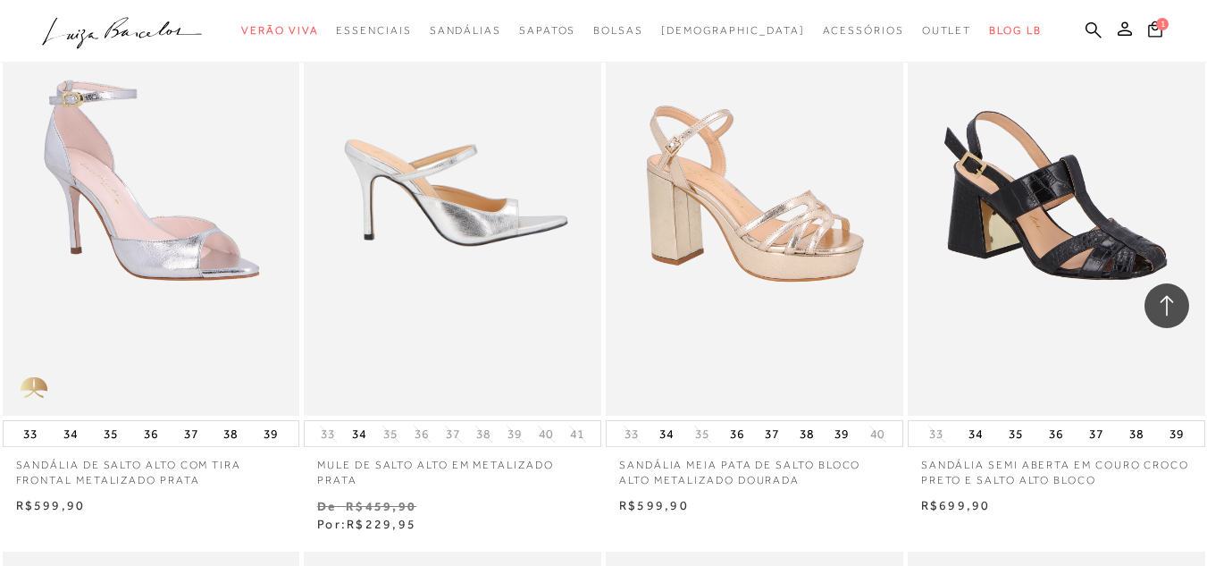
scroll to position [15015, 0]
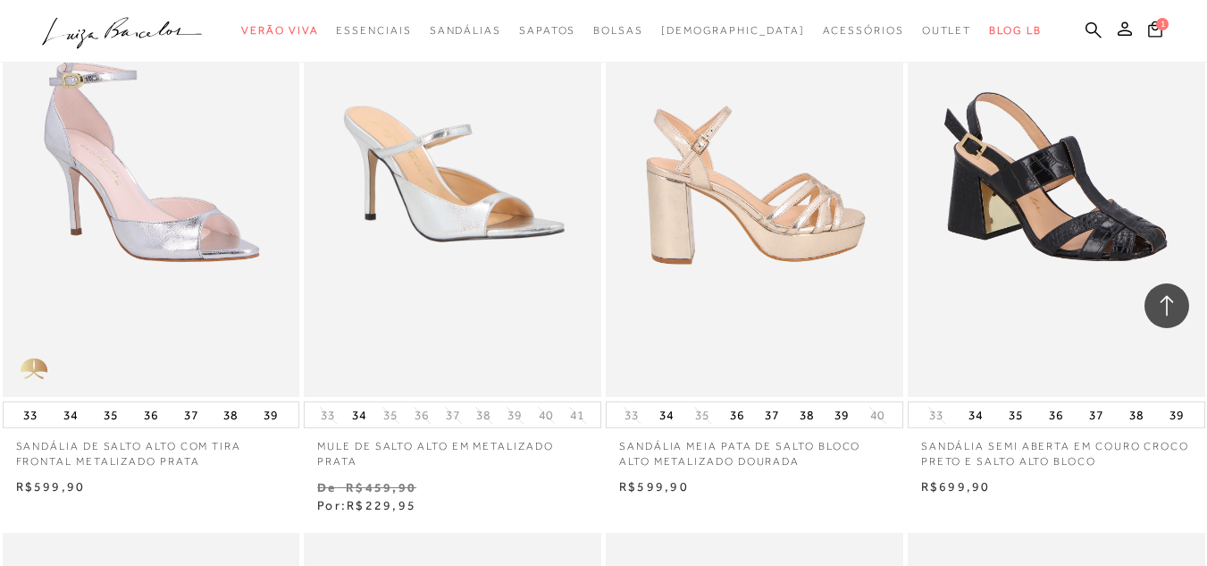
click at [740, 192] on img at bounding box center [756, 174] width 296 height 446
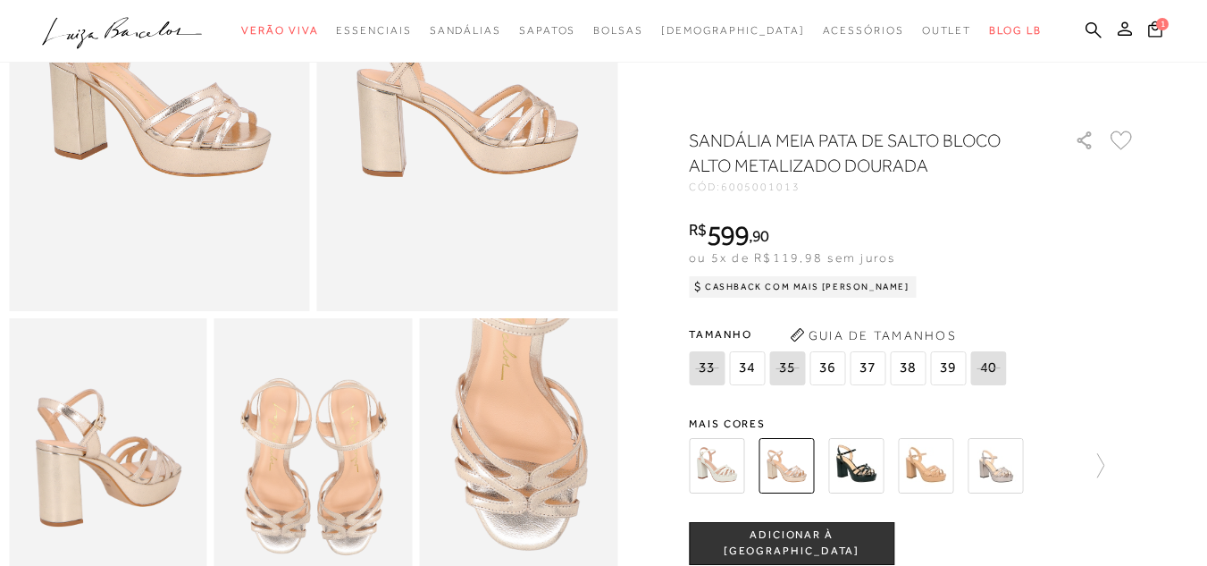
scroll to position [447, 0]
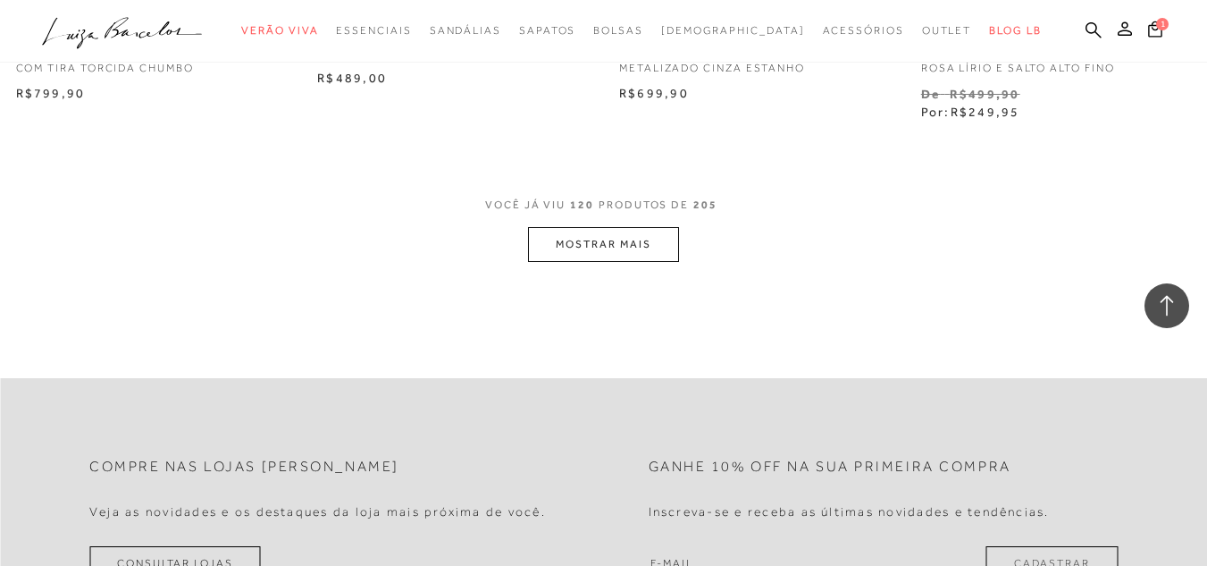
scroll to position [17161, 0]
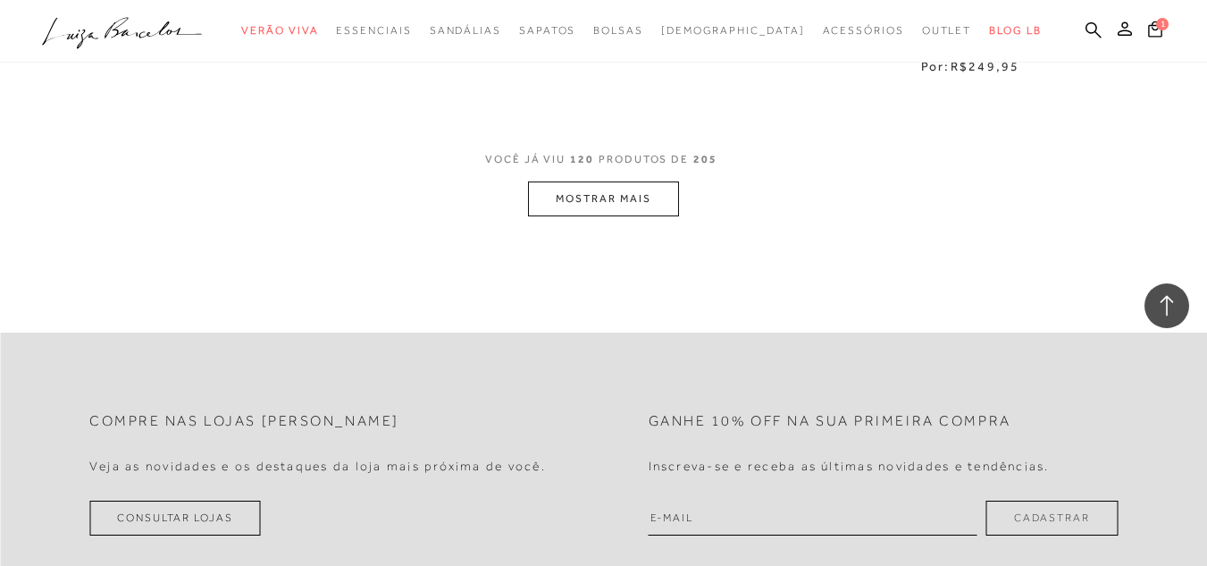
click at [584, 183] on button "MOSTRAR MAIS" at bounding box center [603, 198] width 150 height 35
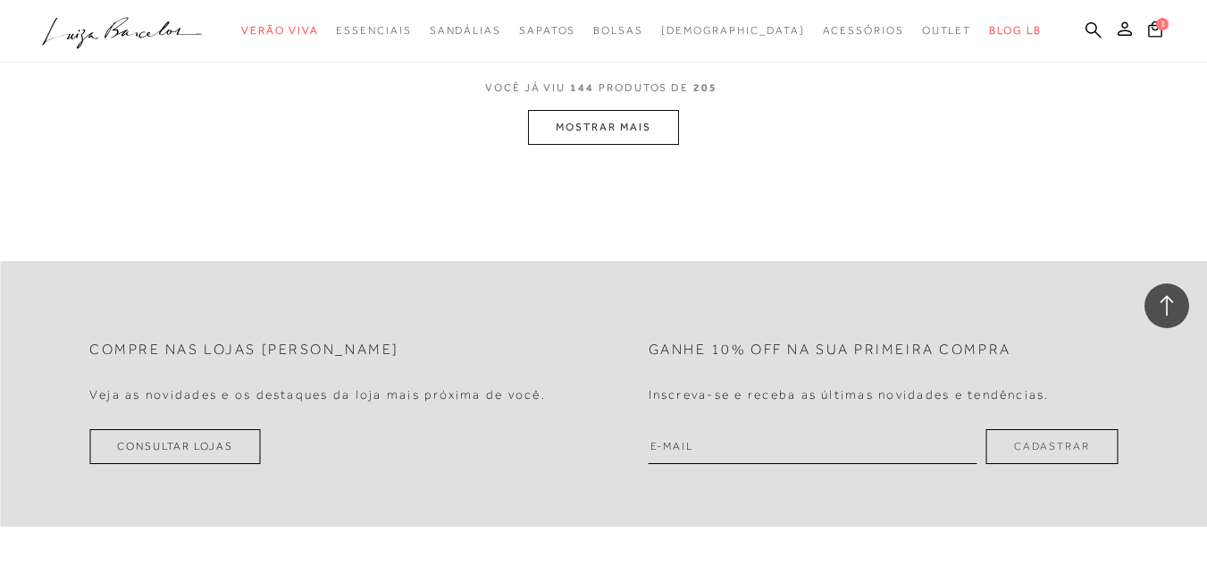
scroll to position [20646, 0]
click at [629, 118] on button "MOSTRAR MAIS" at bounding box center [603, 125] width 150 height 35
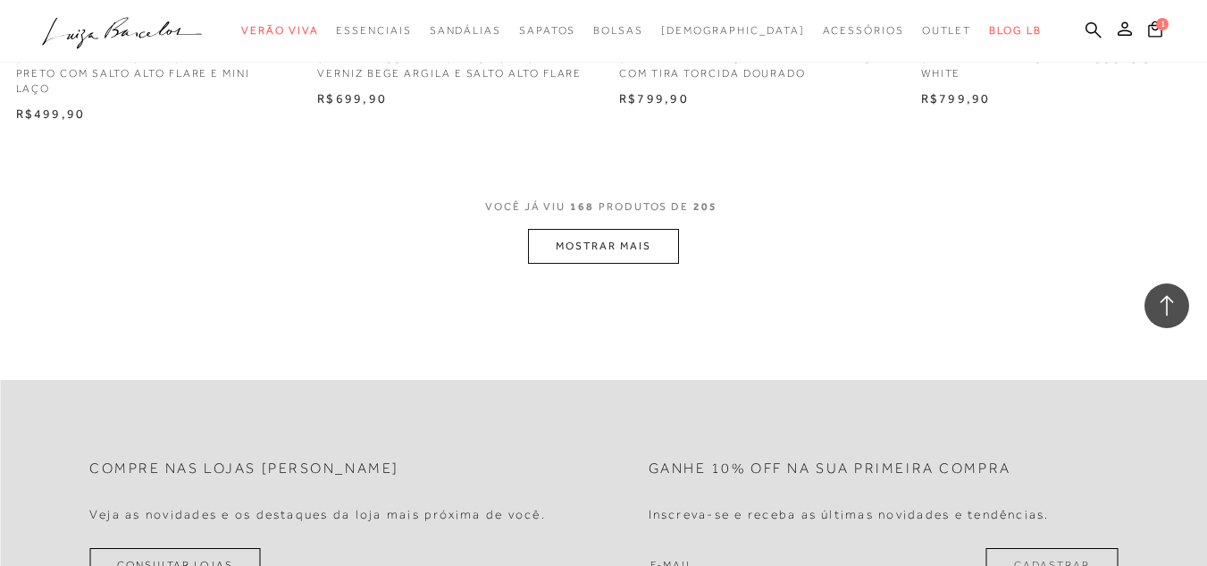
scroll to position [23953, 0]
